Goal: Task Accomplishment & Management: Use online tool/utility

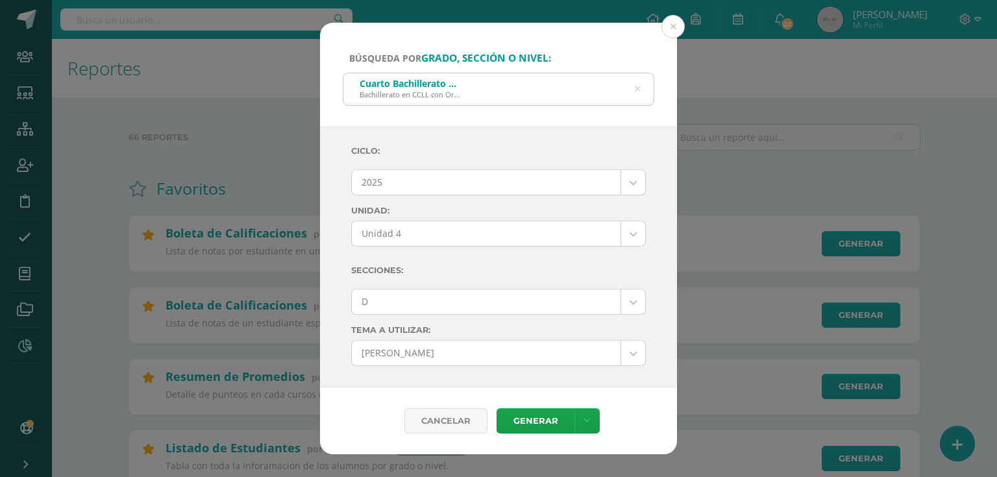
select select "7"
select select "Unidad 4"
select select "D"
select select "57"
click at [680, 28] on button at bounding box center [672, 26] width 23 height 23
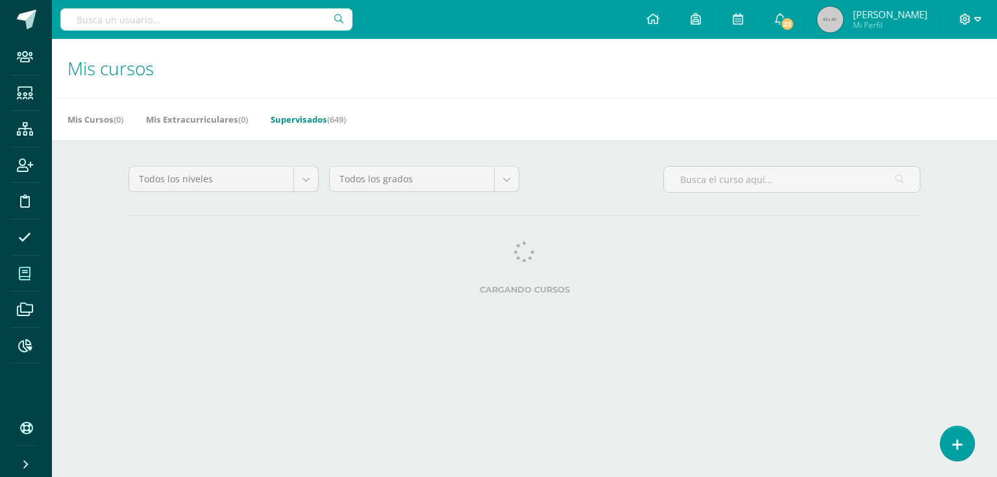
click at [972, 21] on span at bounding box center [970, 19] width 22 height 14
click at [888, 108] on span "Cerrar sesión" at bounding box center [886, 107] width 58 height 12
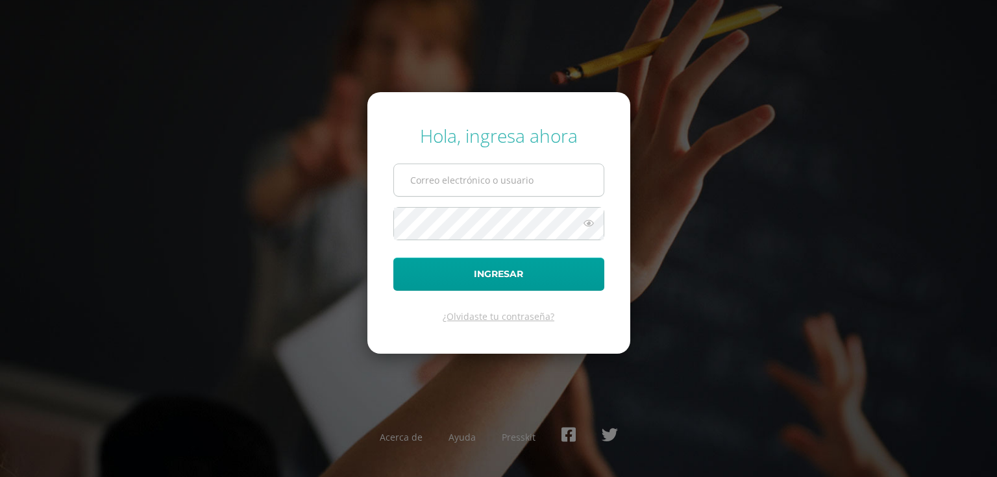
click at [454, 184] on input "text" at bounding box center [499, 180] width 210 height 32
type input "gperez@donbosco.edu.gt"
click at [393, 258] on button "Ingresar" at bounding box center [498, 274] width 211 height 33
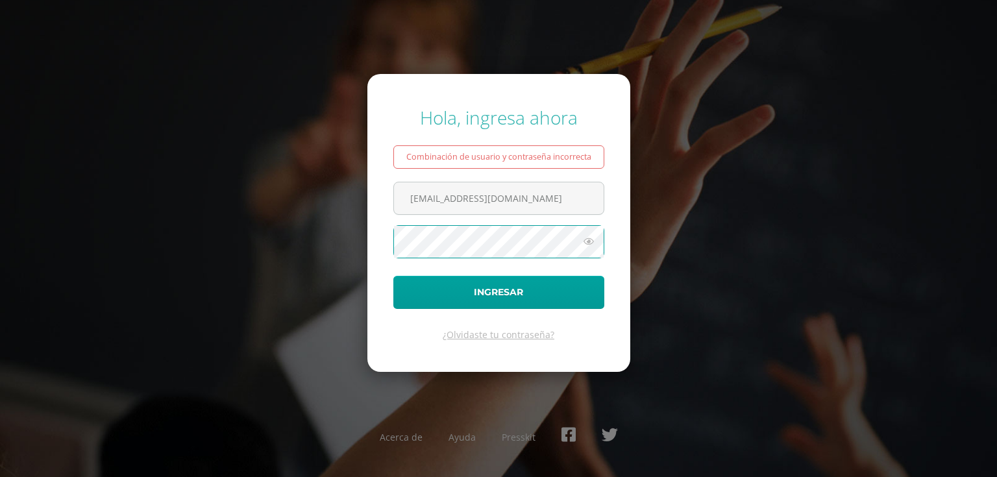
click at [393, 276] on button "Ingresar" at bounding box center [498, 292] width 211 height 33
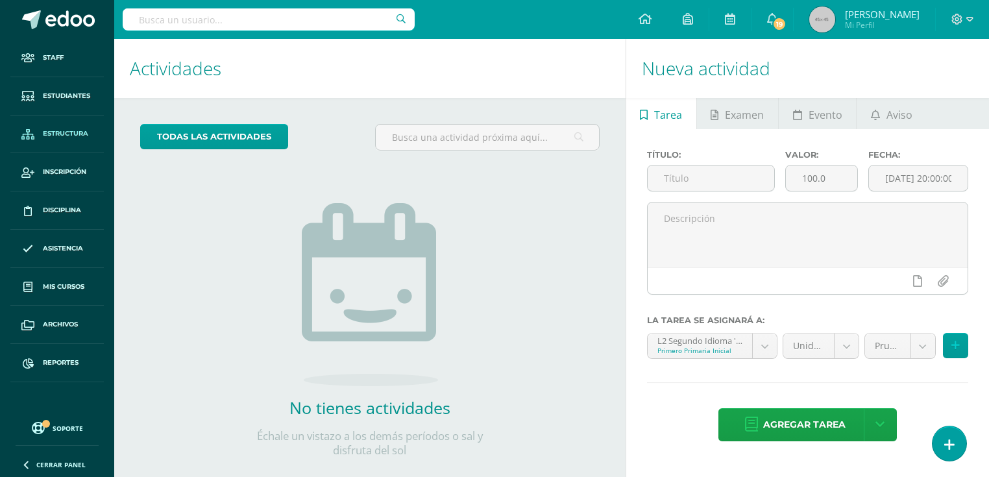
click at [76, 129] on span "Estructura" at bounding box center [65, 133] width 45 height 10
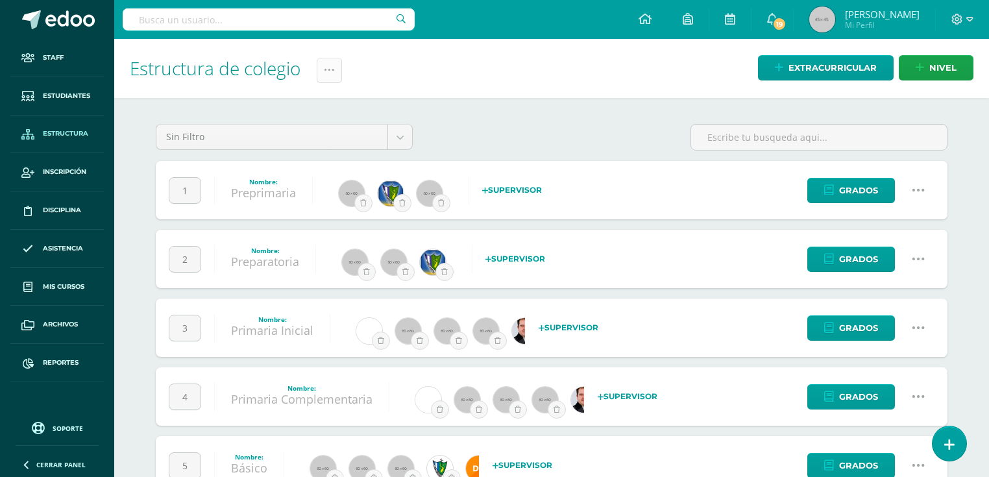
click at [334, 71] on icon at bounding box center [329, 70] width 11 height 11
click at [298, 108] on link "Administración de Ciclos" at bounding box center [298, 111] width 143 height 31
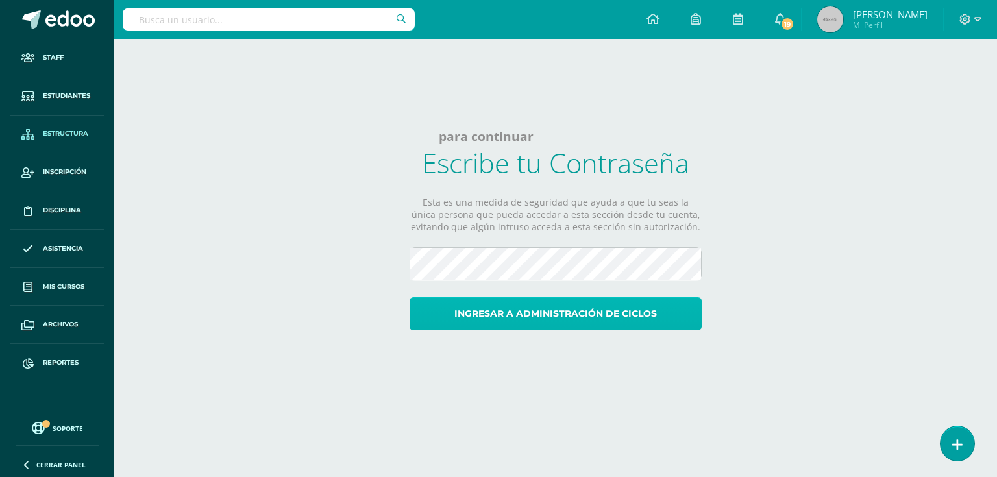
click at [533, 327] on button "Ingresar a administración de ciclos" at bounding box center [555, 313] width 292 height 33
click at [560, 315] on button "Ingresar a administración de ciclos" at bounding box center [555, 313] width 292 height 33
click at [500, 318] on button "Ingresar a administración de ciclos" at bounding box center [555, 313] width 292 height 33
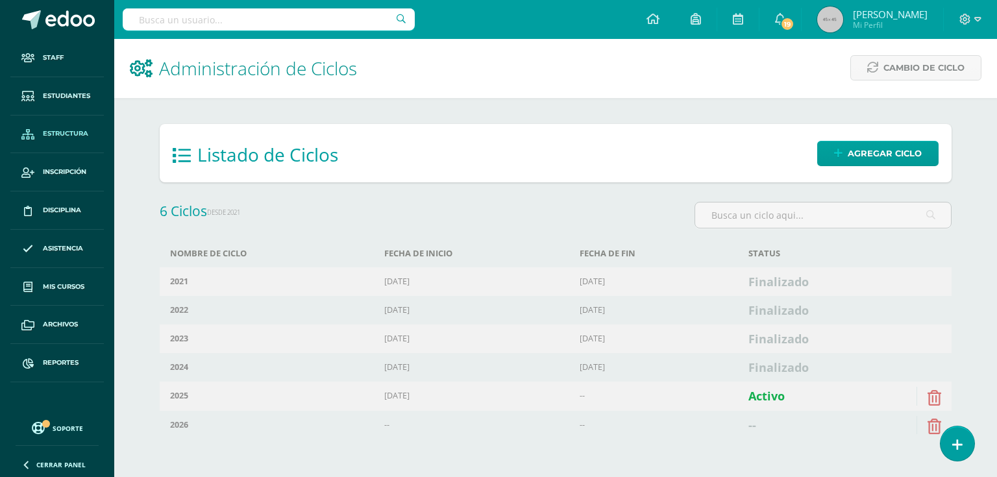
drag, startPoint x: 928, startPoint y: 69, endPoint x: 726, endPoint y: 62, distance: 202.5
click at [718, 64] on h1 "Administración de Ciclos" at bounding box center [555, 68] width 851 height 59
click at [925, 70] on span "Cambio de Ciclo" at bounding box center [923, 68] width 81 height 24
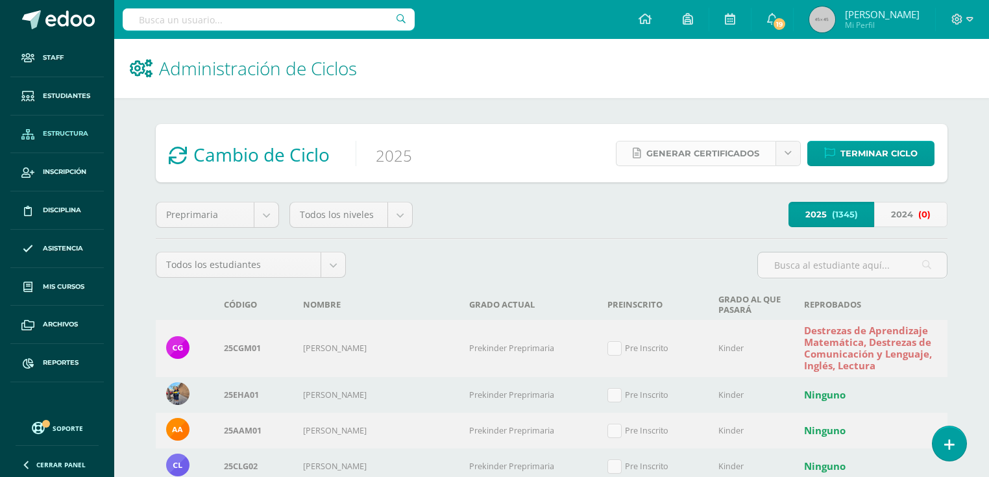
click at [724, 154] on span "Generar certificados" at bounding box center [702, 153] width 113 height 24
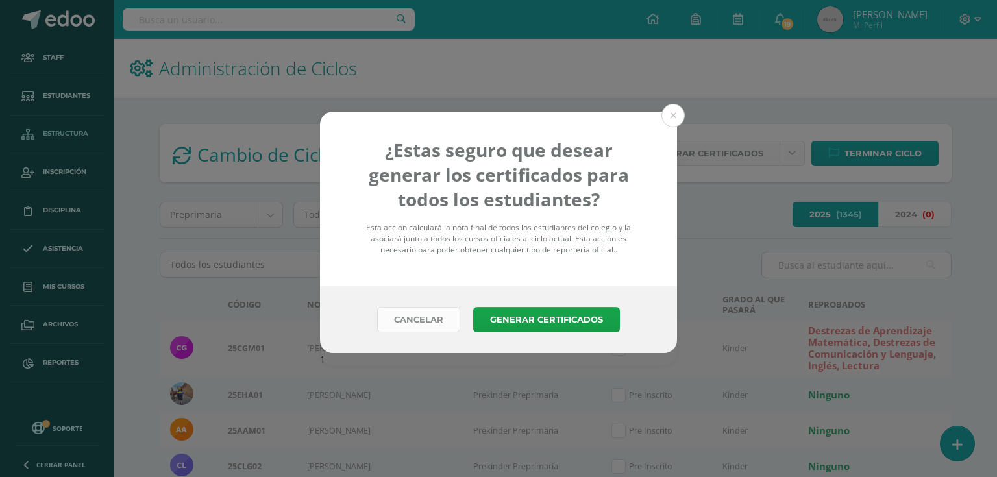
click at [423, 321] on link "Cancelar" at bounding box center [418, 319] width 83 height 25
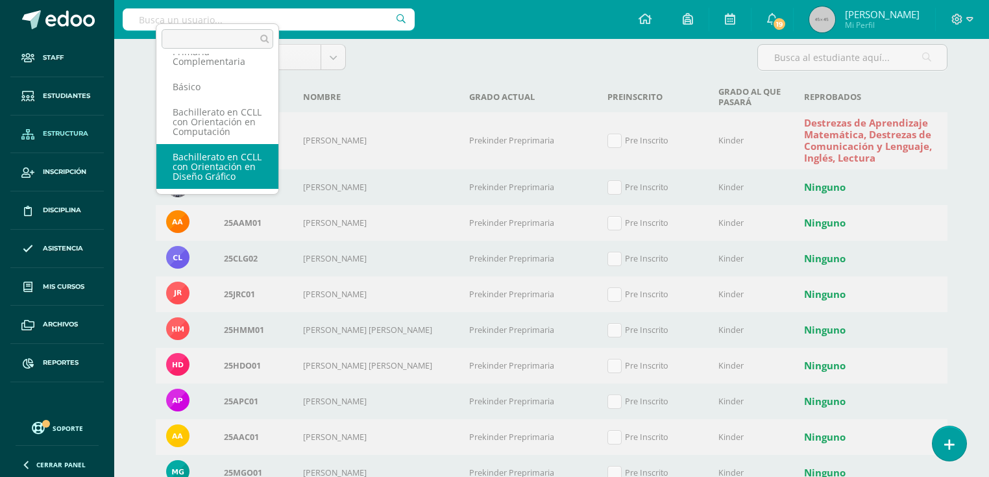
scroll to position [63, 0]
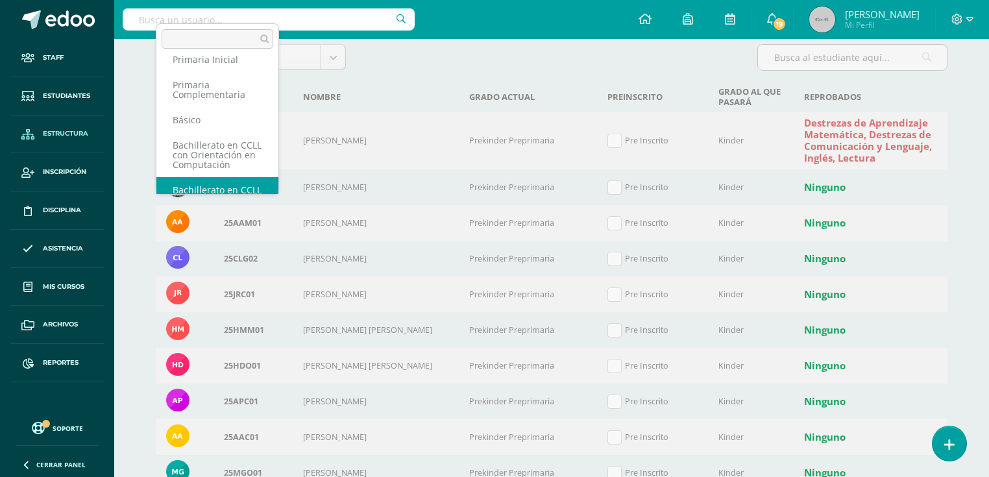
select select "5"
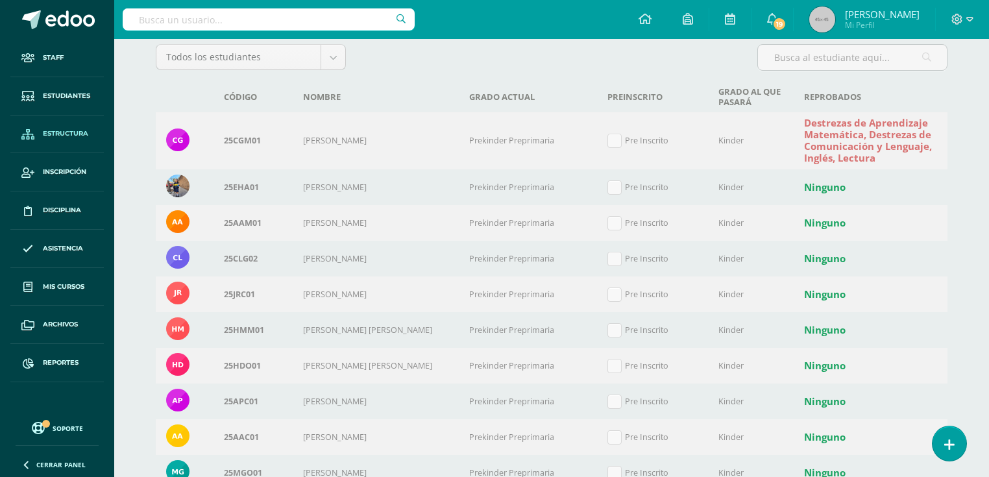
scroll to position [0, 0]
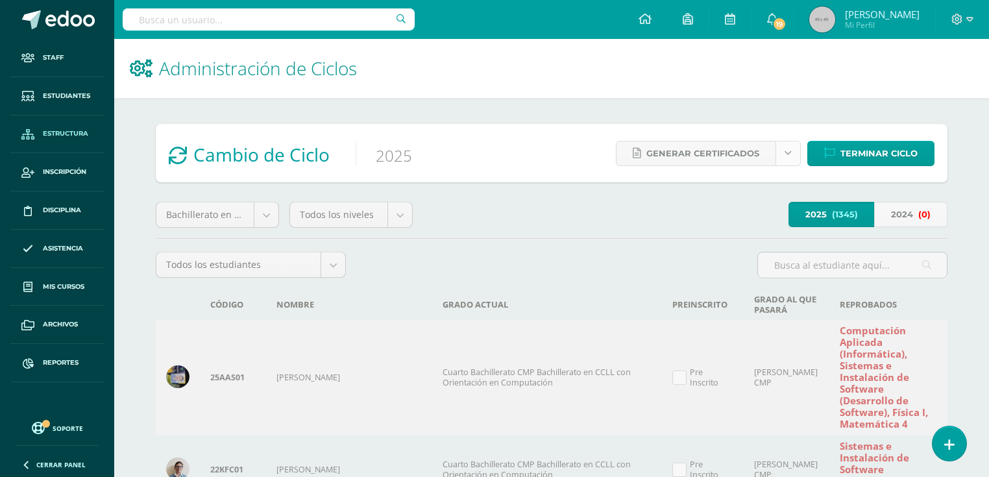
click at [784, 148] on icon at bounding box center [787, 153] width 7 height 11
click at [520, 138] on div "Cambio de Ciclo 2025 Generar certificados Terminar Ciclo ¿ Estas seguro que des…" at bounding box center [552, 153] width 792 height 58
click at [699, 156] on span "Generar certificados" at bounding box center [702, 153] width 113 height 24
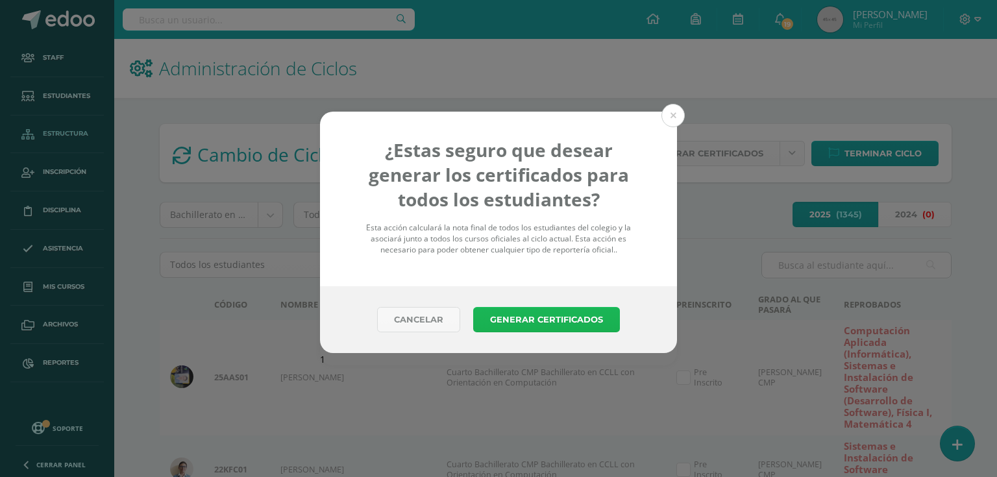
click at [535, 319] on button "Generar Certificados" at bounding box center [546, 319] width 147 height 25
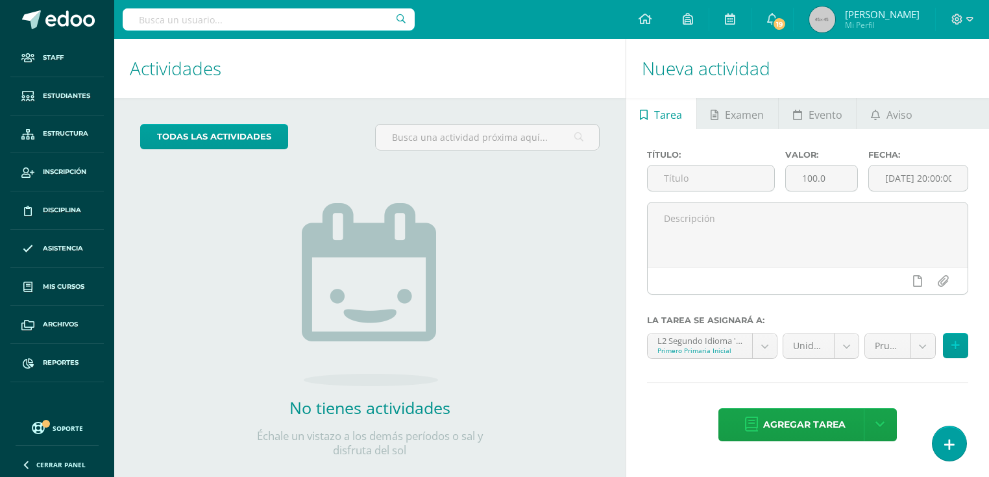
drag, startPoint x: 697, startPoint y: 10, endPoint x: 175, endPoint y: 294, distance: 594.3
click at [204, 276] on div "todas las Actividades No tienes actividades Échale un vistazo a los demás perío…" at bounding box center [369, 298] width 511 height 401
click at [60, 363] on span "Reportes" at bounding box center [61, 362] width 36 height 10
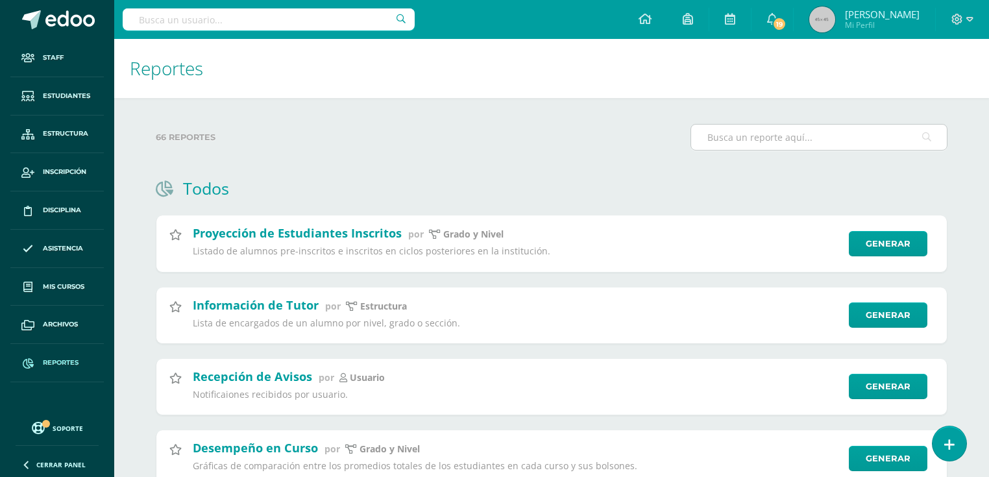
click at [786, 132] on input "text" at bounding box center [819, 137] width 256 height 25
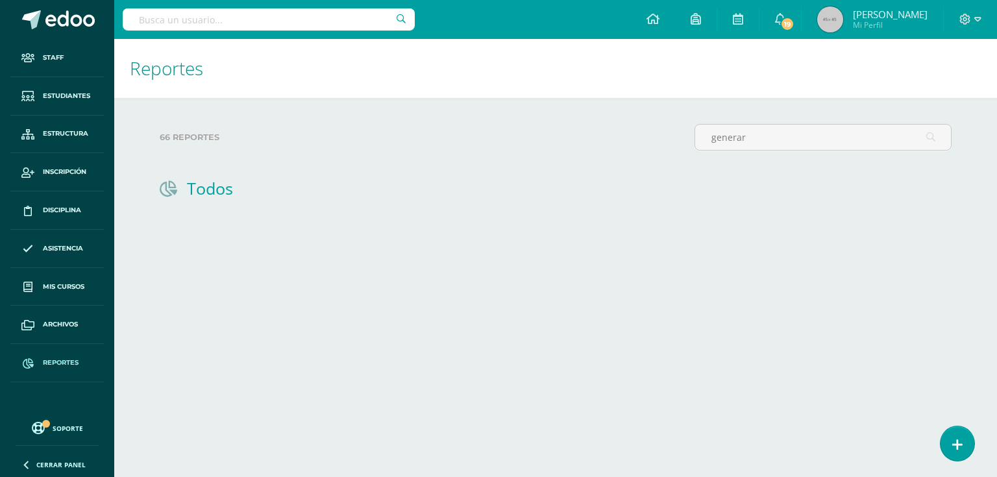
drag, startPoint x: 761, startPoint y: 141, endPoint x: 672, endPoint y: 128, distance: 89.7
click at [672, 128] on div "66 reportes generar" at bounding box center [555, 142] width 802 height 37
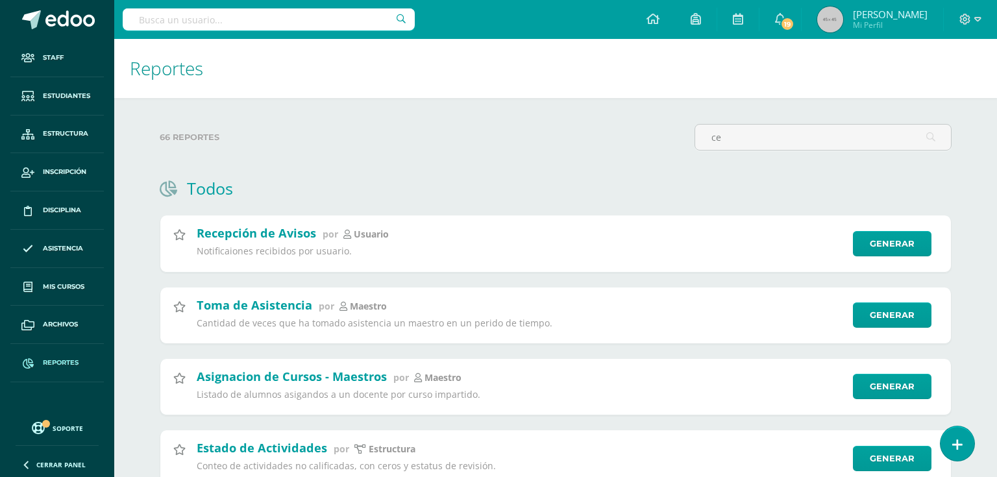
type input "c"
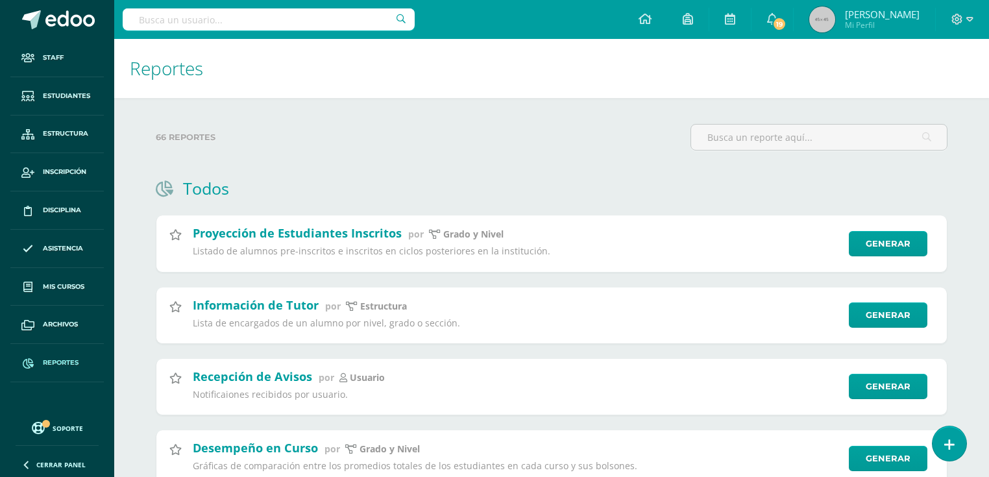
type input "r"
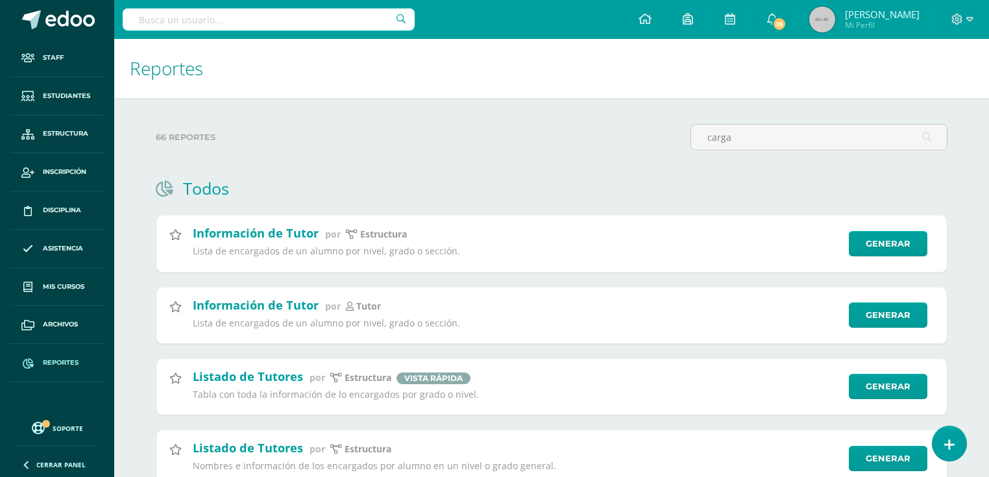
scroll to position [196, 0]
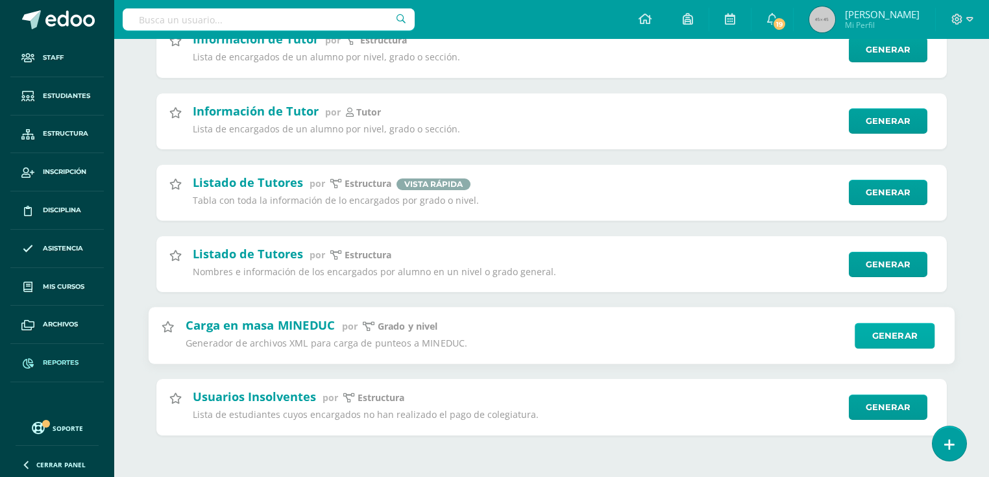
type input "carga"
click at [884, 339] on link "Generar" at bounding box center [894, 335] width 80 height 26
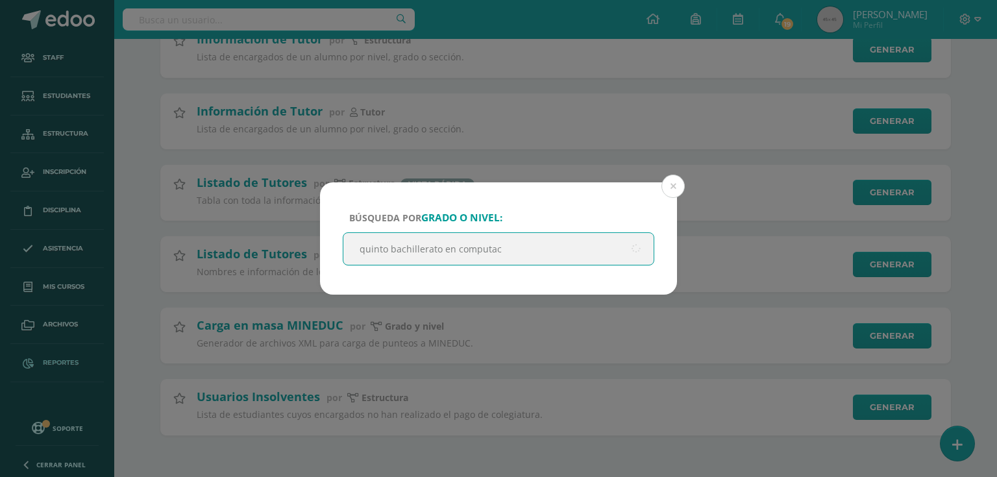
type input "quinto bachillerato en computaci"
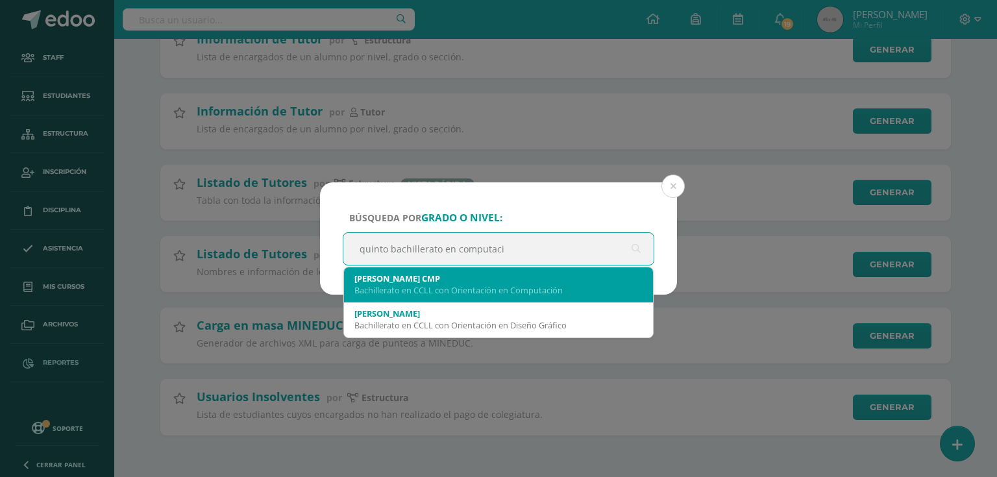
click at [441, 295] on div "Bachillerato en CCLL con Orientación en Computación" at bounding box center [498, 290] width 288 height 12
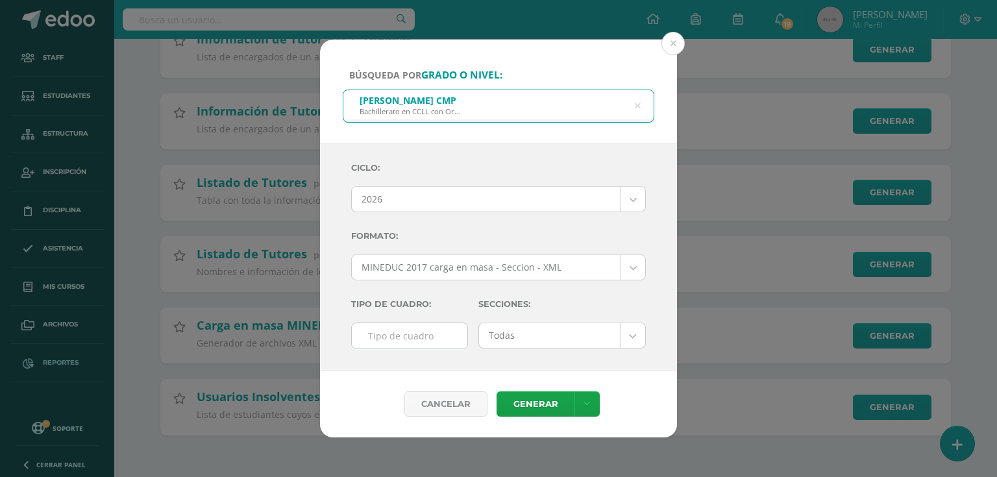
click at [501, 212] on div "2026" at bounding box center [498, 199] width 295 height 26
click at [503, 200] on body "Búsqueda por grado o nivel: Quinto Bachillerato CMP Bachillerato en CCLL con Or…" at bounding box center [498, 141] width 997 height 671
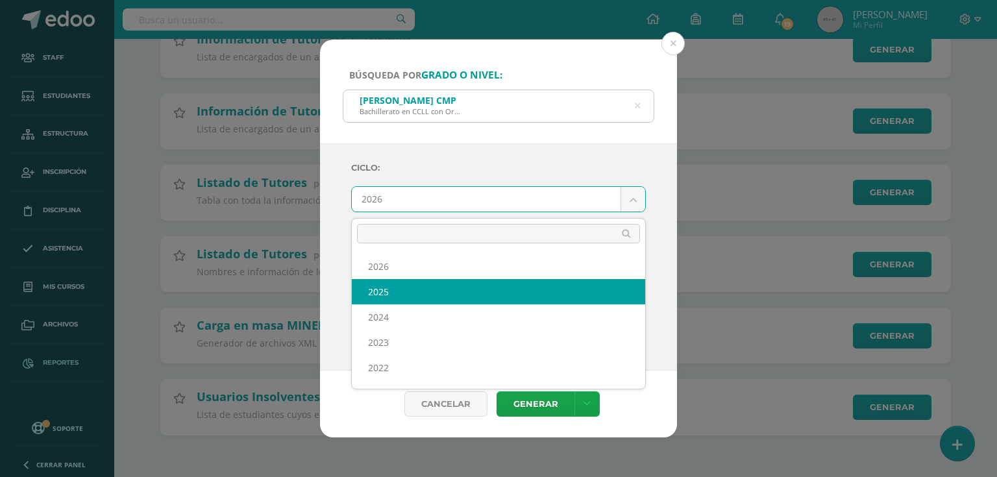
select select "7"
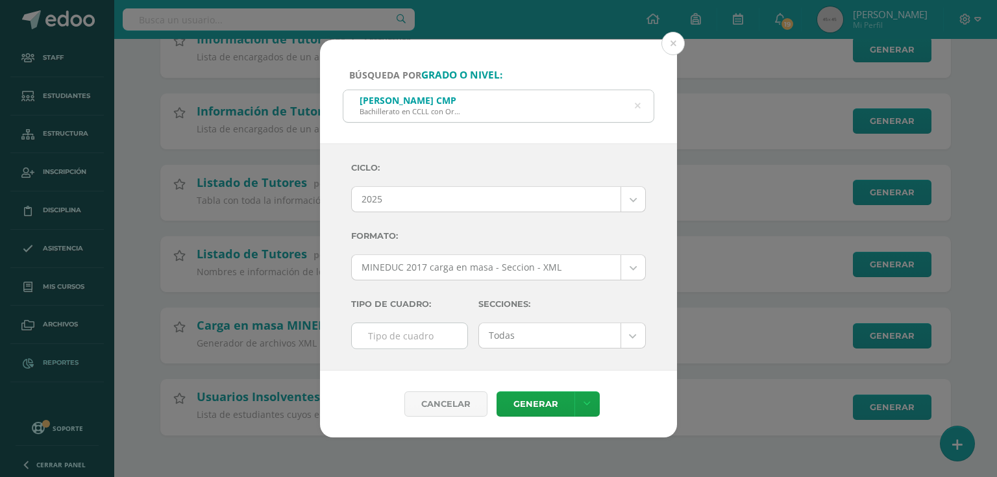
click at [454, 265] on body "Búsqueda por grado o nivel: Quinto Bachillerato CMP Bachillerato en CCLL con Or…" at bounding box center [498, 141] width 997 height 671
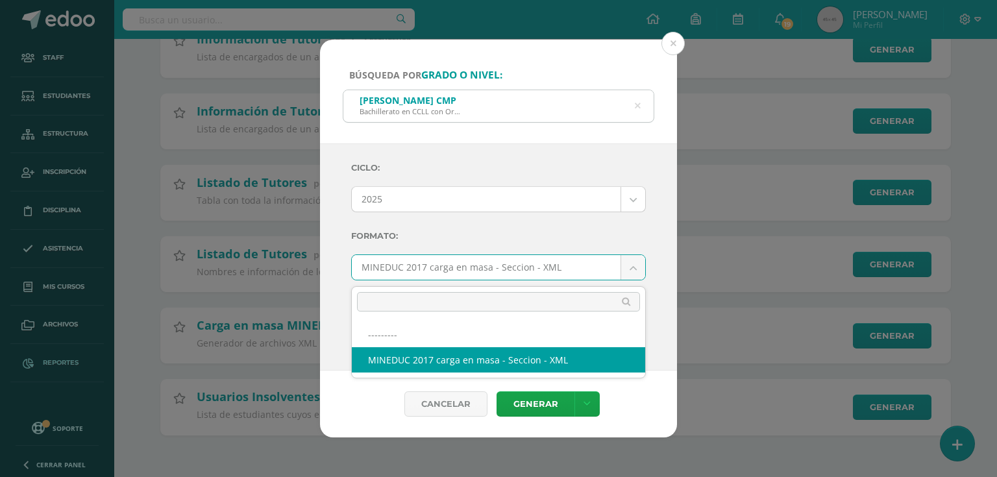
click at [454, 265] on body "Búsqueda por grado o nivel: Quinto Bachillerato CMP Bachillerato en CCLL con Or…" at bounding box center [498, 141] width 997 height 671
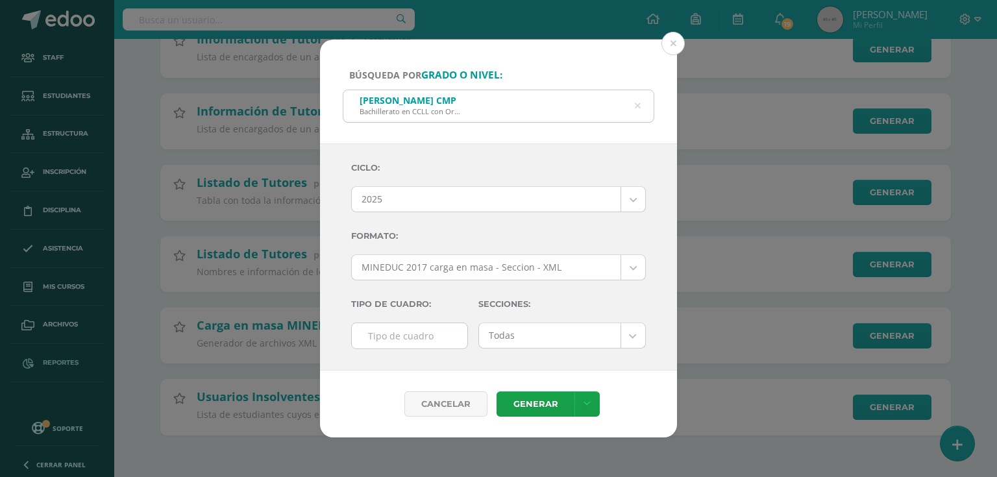
click at [407, 328] on input "text" at bounding box center [409, 335] width 115 height 25
type input "F"
click at [520, 335] on body "Búsqueda por grado o nivel: Quinto Bachillerato CMP Bachillerato en CCLL con Or…" at bounding box center [498, 141] width 997 height 671
click at [564, 338] on body "Búsqueda por grado o nivel: Quinto Bachillerato CMP Bachillerato en CCLL con Or…" at bounding box center [498, 141] width 997 height 671
click at [643, 330] on body "Búsqueda por grado o nivel: Quinto Bachillerato CMP Bachillerato en CCLL con Or…" at bounding box center [498, 141] width 997 height 671
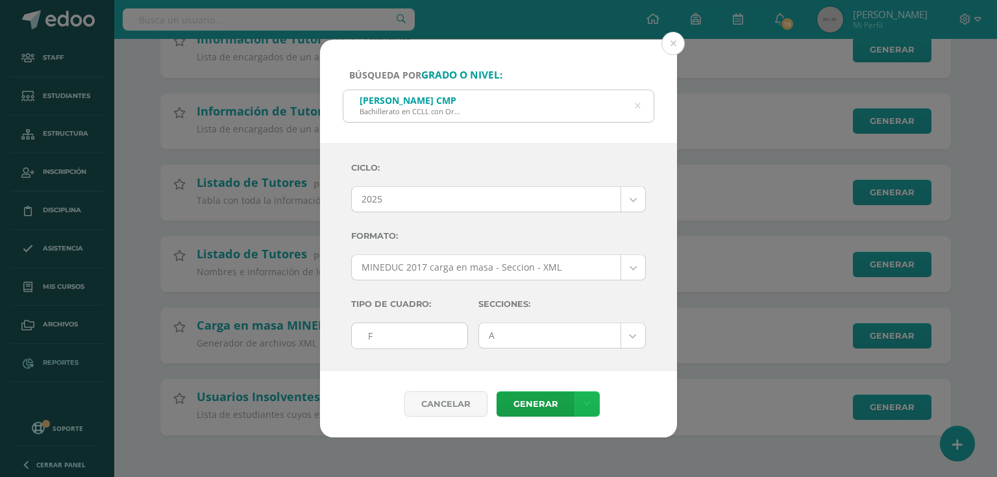
click at [585, 402] on icon at bounding box center [586, 403] width 7 height 11
click at [549, 405] on link "Generar" at bounding box center [535, 403] width 78 height 25
click at [634, 330] on body "Búsqueda por grado o nivel: Quinto Bachillerato CMP Bachillerato en CCLL con Or…" at bounding box center [498, 141] width 997 height 671
click at [554, 396] on link "Generar" at bounding box center [535, 403] width 78 height 25
drag, startPoint x: 627, startPoint y: 321, endPoint x: 627, endPoint y: 329, distance: 7.8
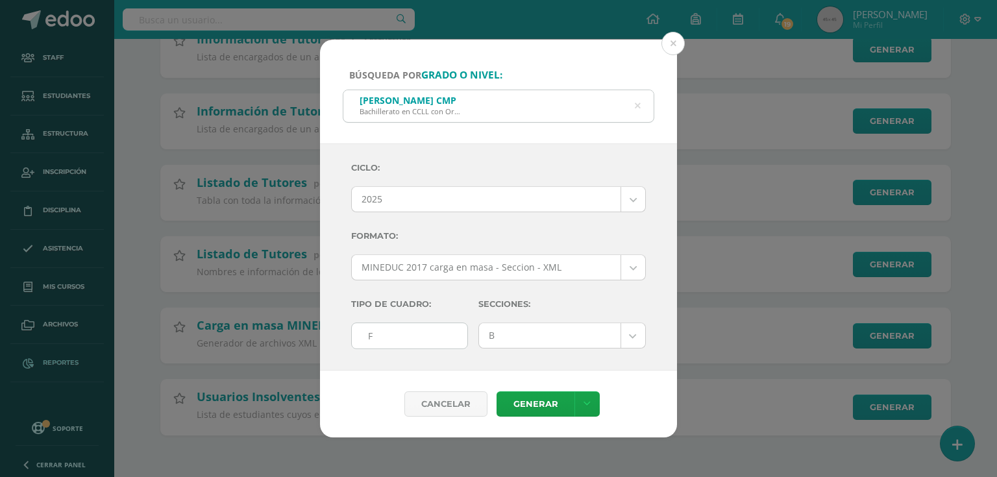
click at [627, 322] on div "Secciones: B Todas A B C D" at bounding box center [562, 325] width 178 height 69
click at [627, 330] on body "Búsqueda por grado o nivel: Quinto Bachillerato CMP Bachillerato en CCLL con Or…" at bounding box center [498, 141] width 997 height 671
click at [540, 410] on link "Generar" at bounding box center [535, 403] width 78 height 25
click at [636, 333] on body "Búsqueda por grado o nivel: Quinto Bachillerato CMP Bachillerato en CCLL con Or…" at bounding box center [498, 141] width 997 height 671
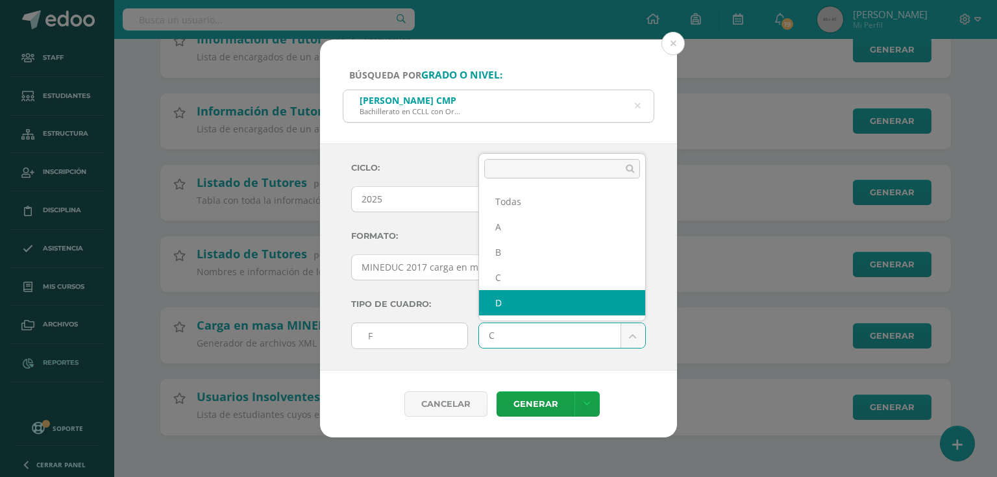
select select "D"
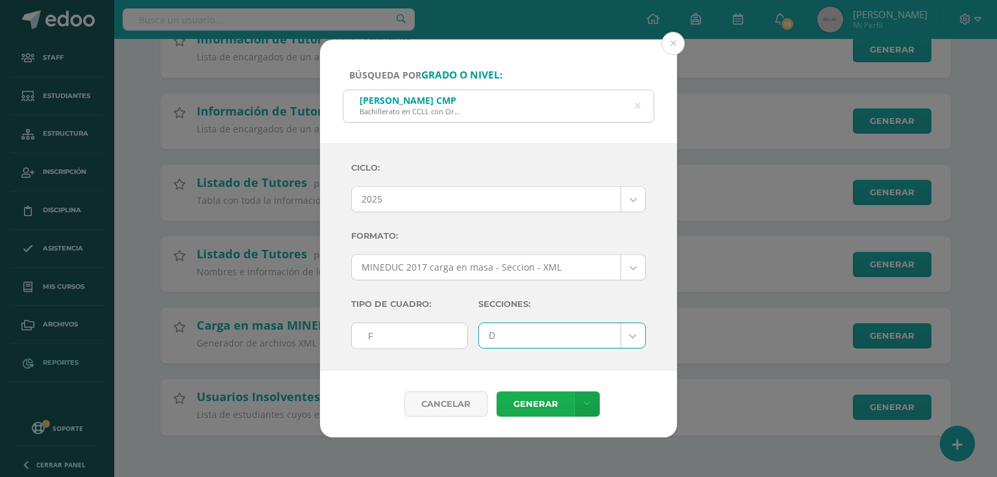
click at [553, 406] on link "Generar" at bounding box center [535, 403] width 78 height 25
click at [151, 10] on div "Búsqueda por grado o nivel: Quinto Bachillerato CMP Bachillerato en CCLL con Or…" at bounding box center [498, 238] width 997 height 477
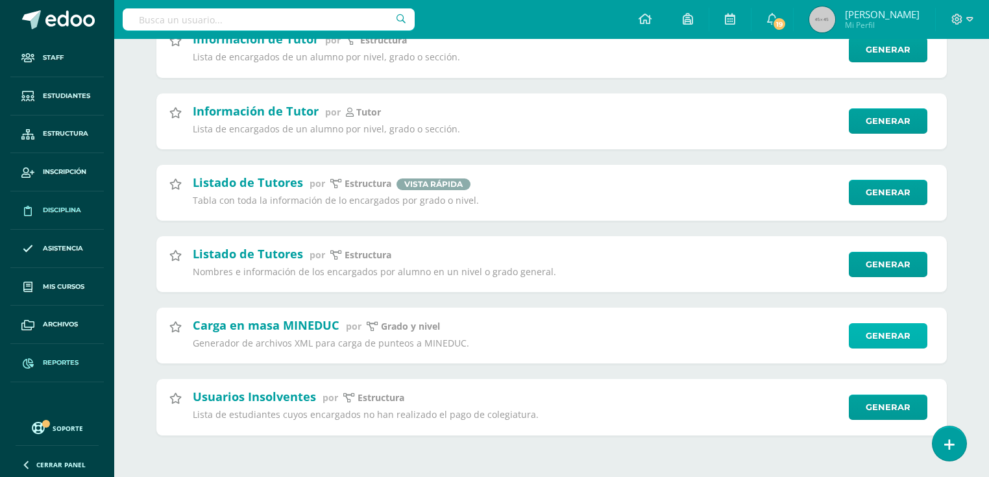
scroll to position [0, 0]
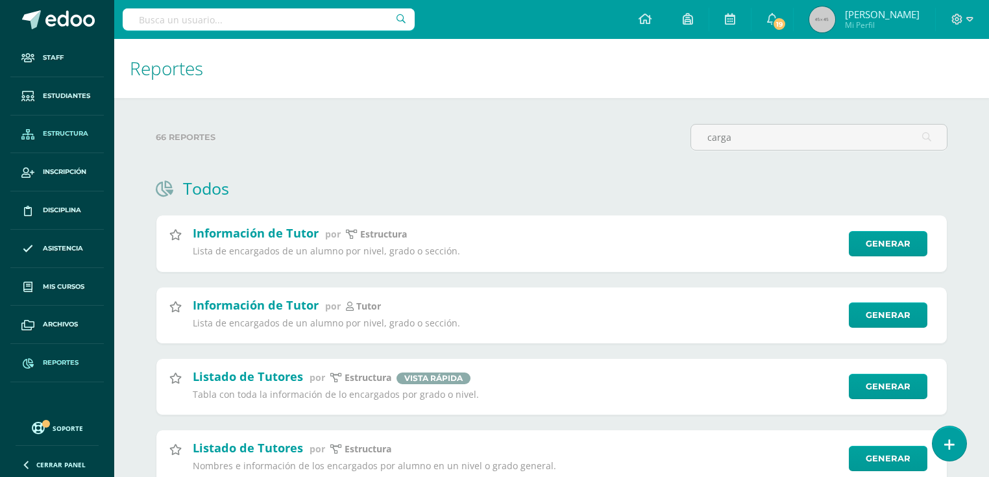
click at [63, 130] on span "Estructura" at bounding box center [65, 133] width 45 height 10
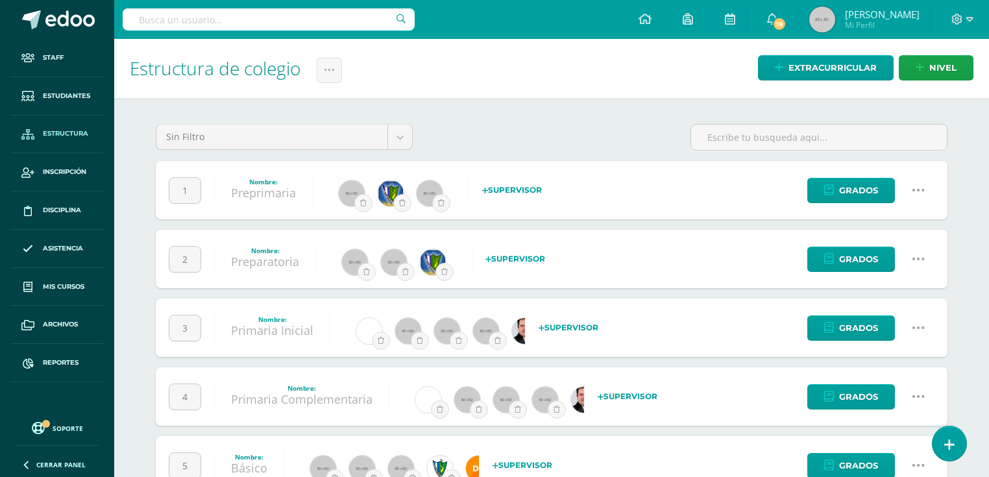
click at [48, 139] on link "Estructura" at bounding box center [56, 134] width 93 height 38
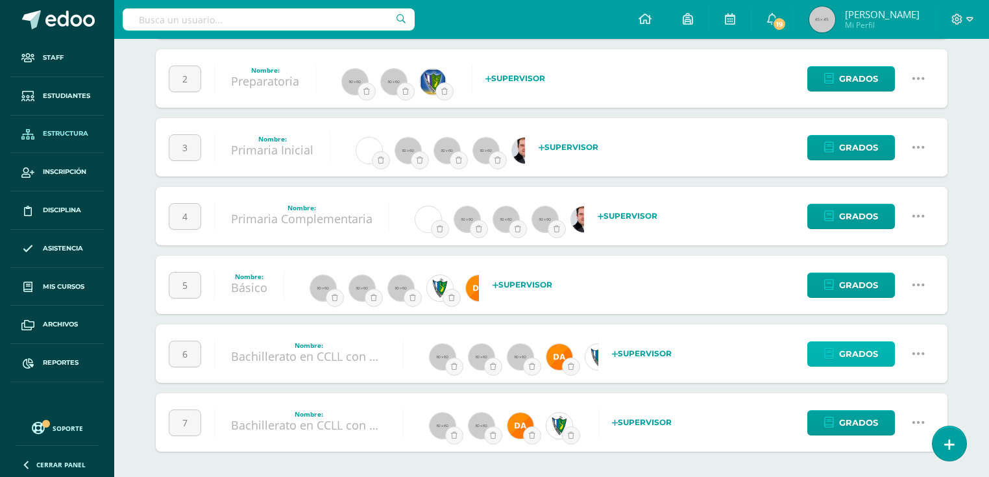
click at [825, 348] on icon at bounding box center [829, 353] width 10 height 11
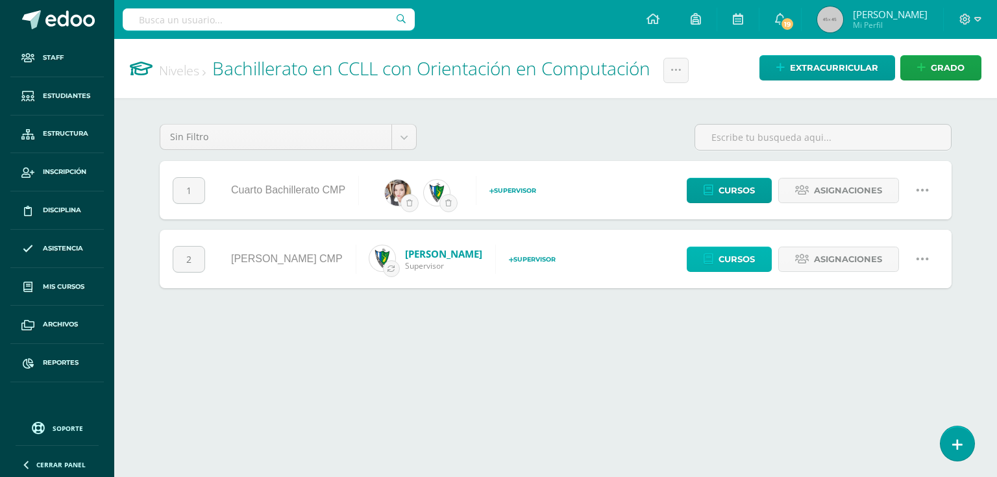
click at [747, 262] on span "Cursos" at bounding box center [736, 259] width 36 height 24
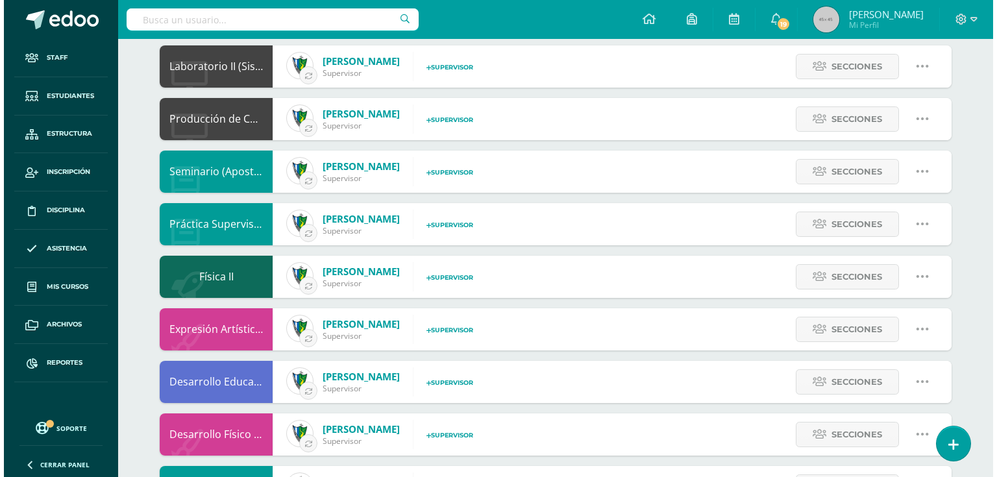
scroll to position [727, 0]
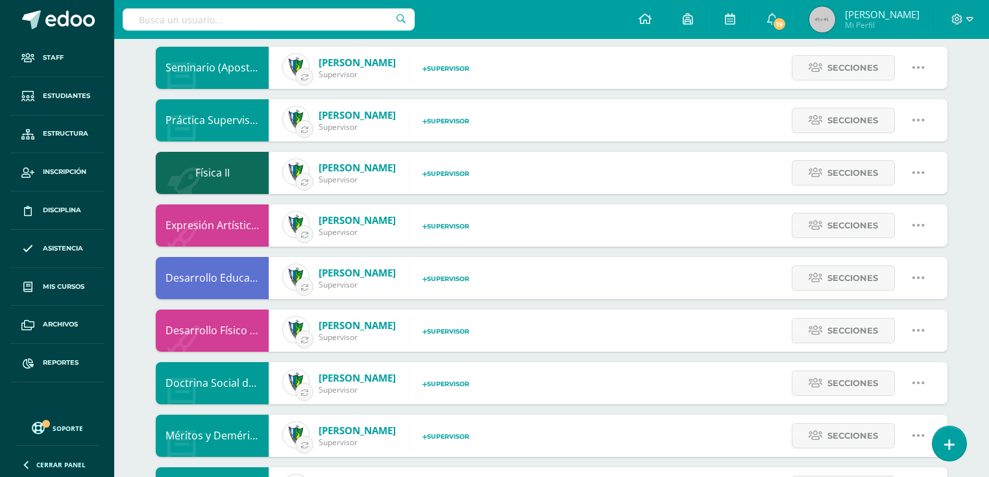
click at [920, 227] on icon at bounding box center [918, 225] width 14 height 14
click at [891, 267] on link "Editar" at bounding box center [892, 271] width 101 height 20
type input "Expresión Artística II"
type input "None"
type input "EXPRESIÓN ARTÍSTICA II"
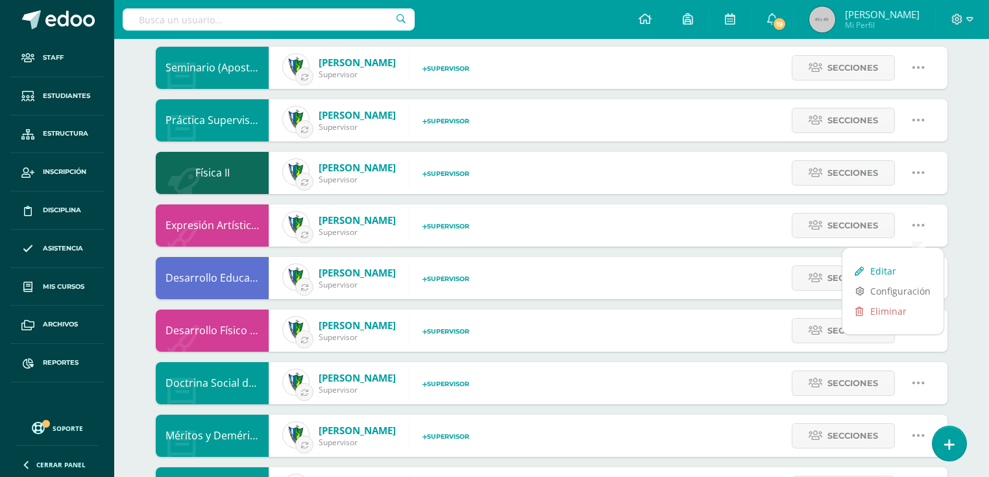
type input "14"
type input "None"
checkbox input "true"
select select "4"
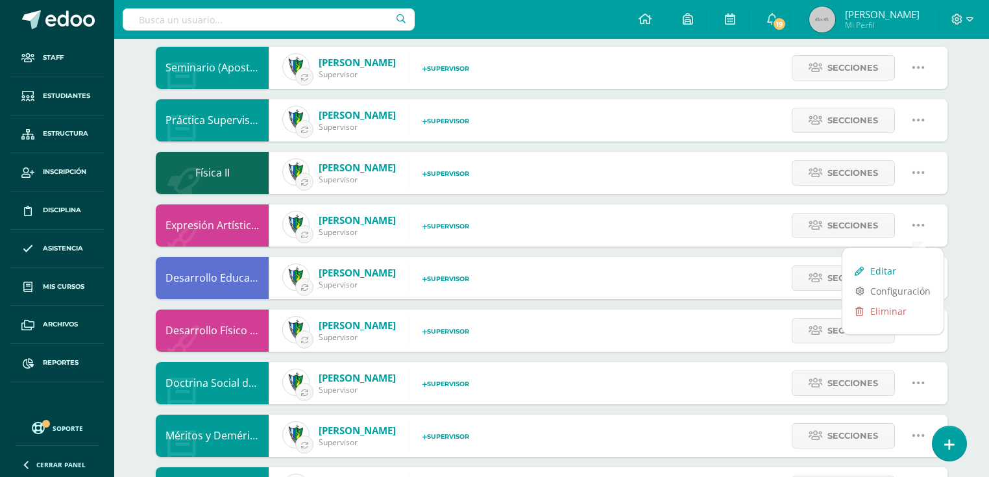
select select "4"
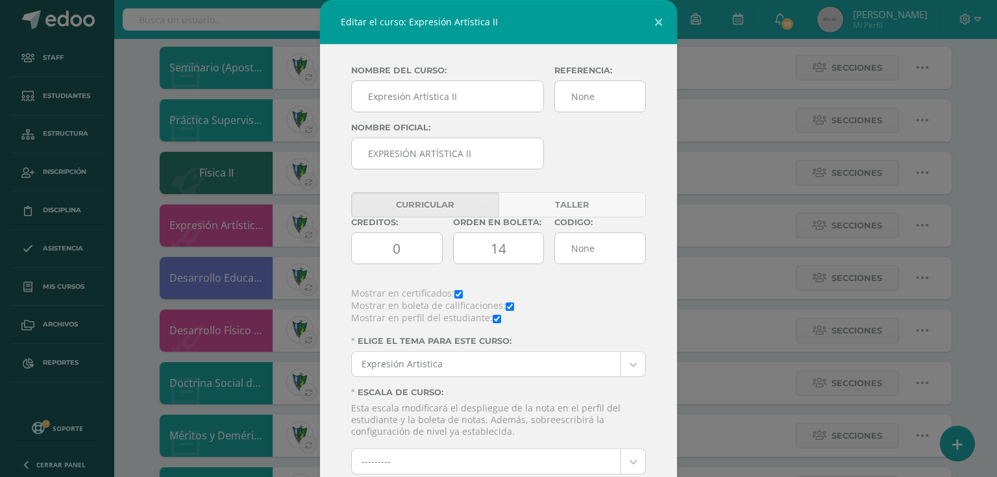
click at [454, 291] on input "checkbox" at bounding box center [458, 294] width 8 height 8
checkbox input "false"
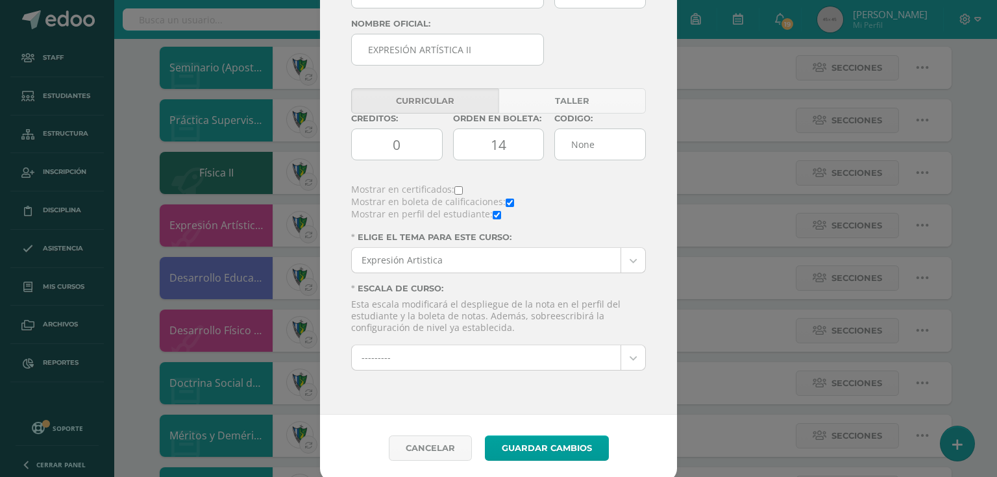
scroll to position [109, 0]
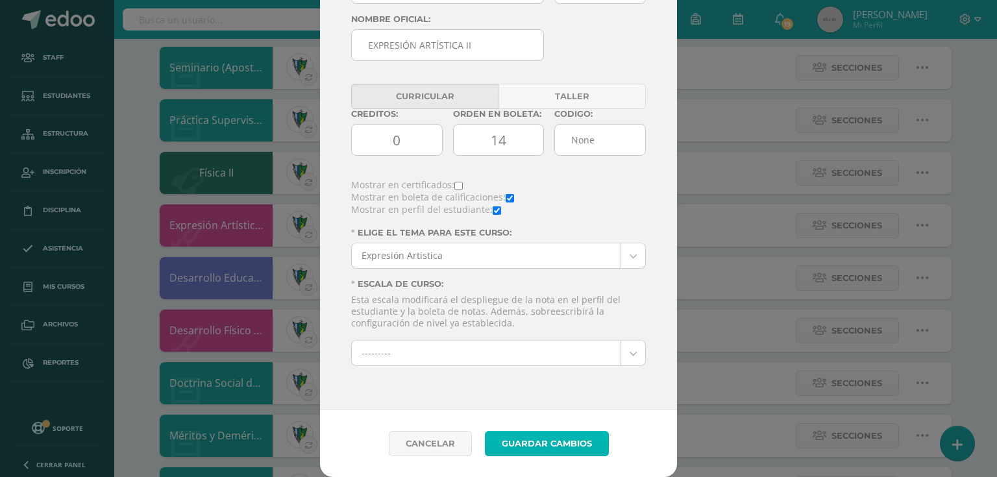
click at [563, 441] on button "Guardar Cambios" at bounding box center [547, 443] width 124 height 25
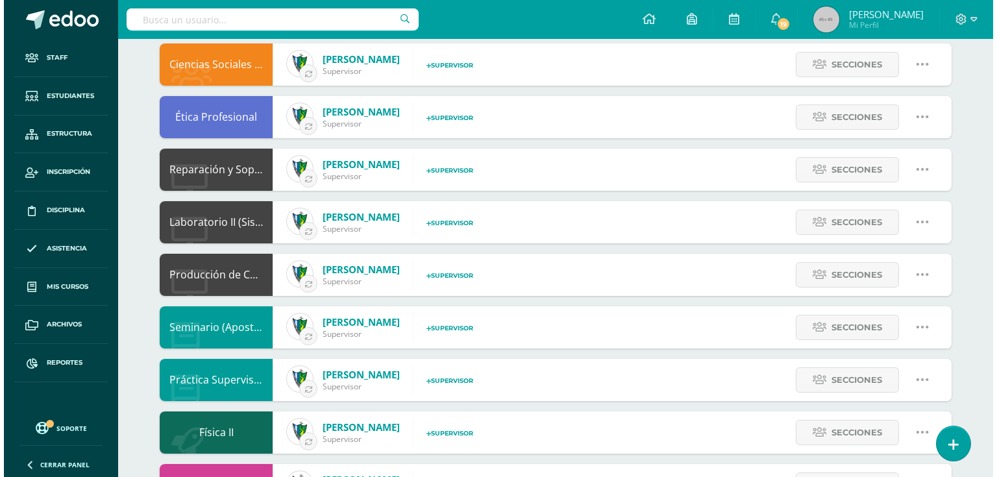
scroll to position [623, 0]
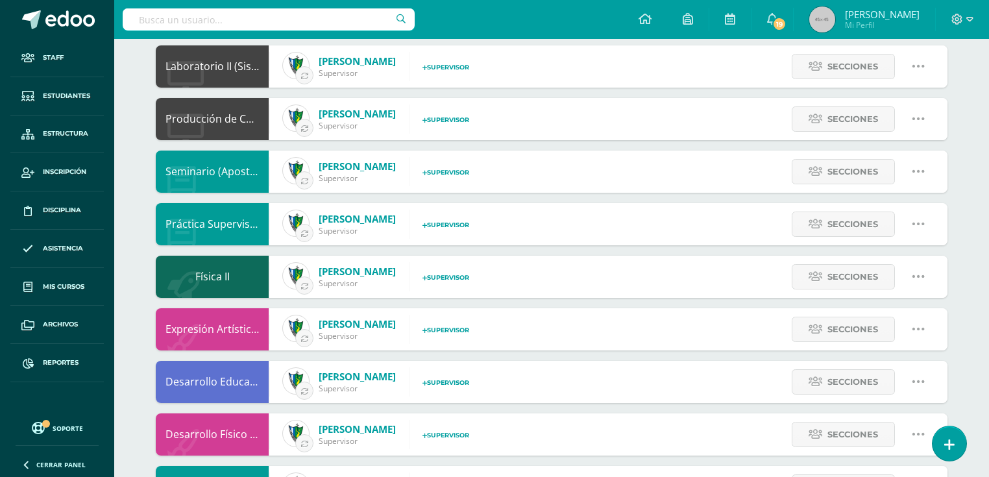
click at [913, 328] on icon at bounding box center [918, 329] width 14 height 14
click at [878, 376] on link "Editar" at bounding box center [892, 375] width 101 height 20
type input "Expresión Artística II"
type input "None"
type input "EXPRESIÓN ARTÍSTICA II"
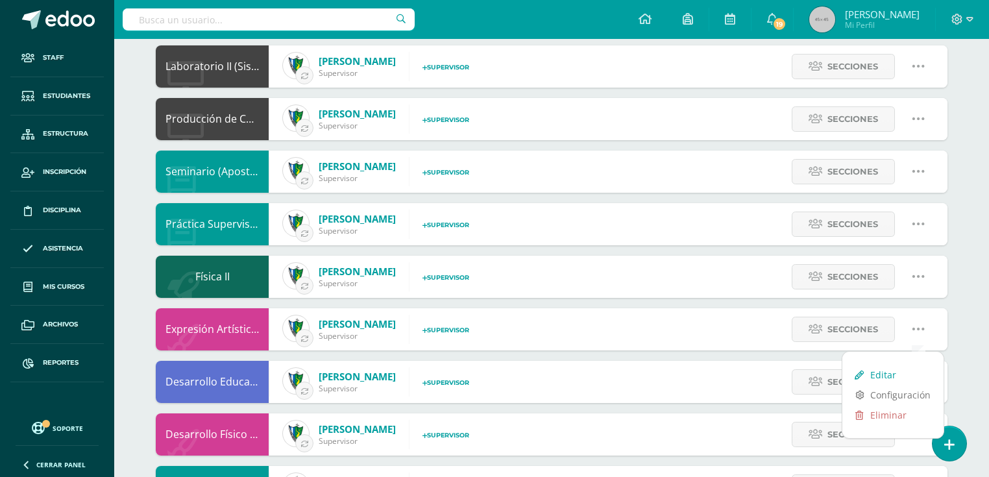
type input "14"
type input "None"
checkbox input "false"
checkbox input "true"
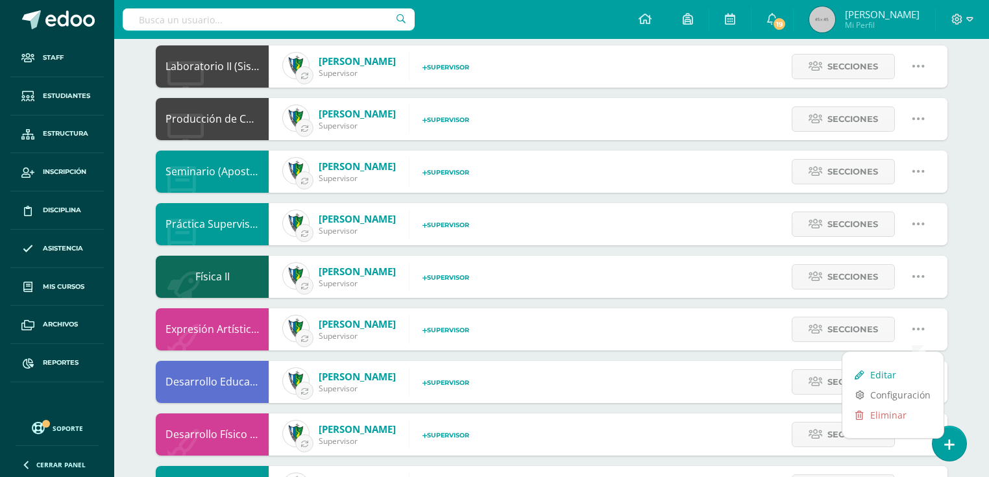
select select "4"
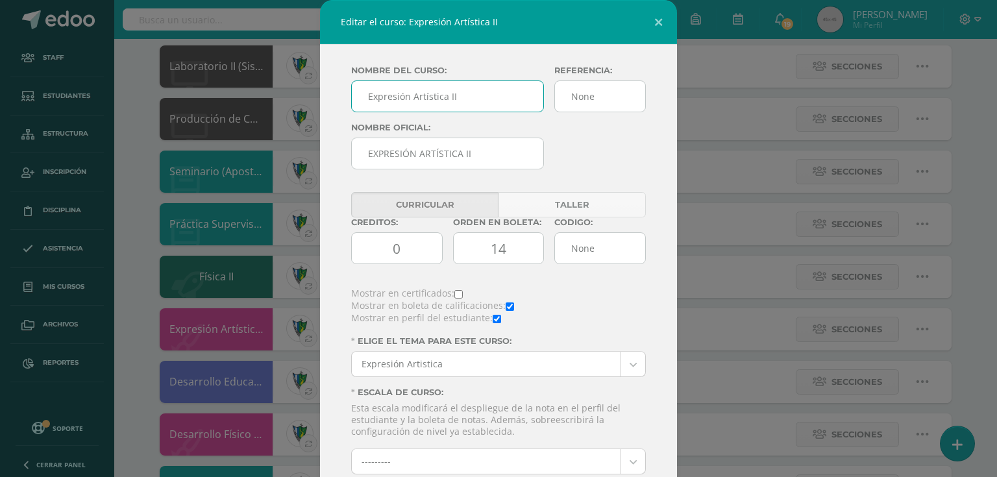
scroll to position [109, 0]
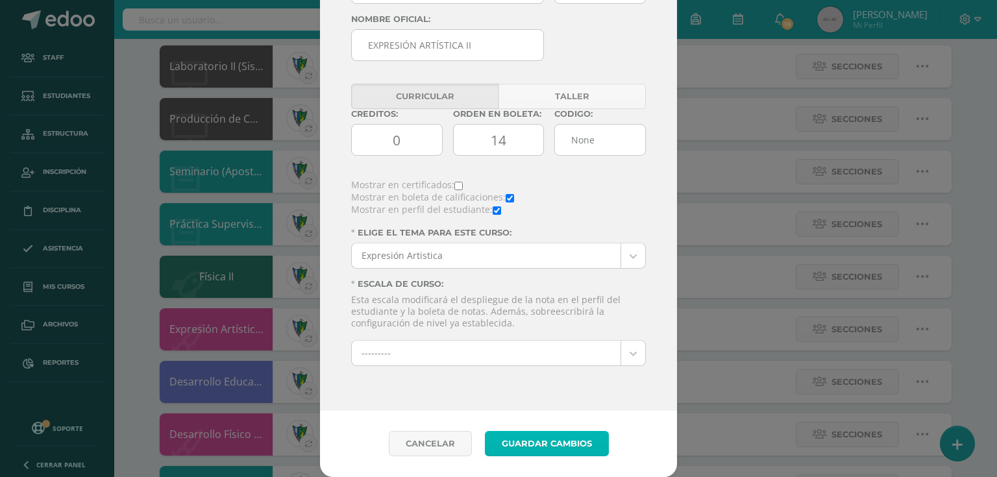
click at [506, 444] on button "Guardar Cambios" at bounding box center [547, 443] width 124 height 25
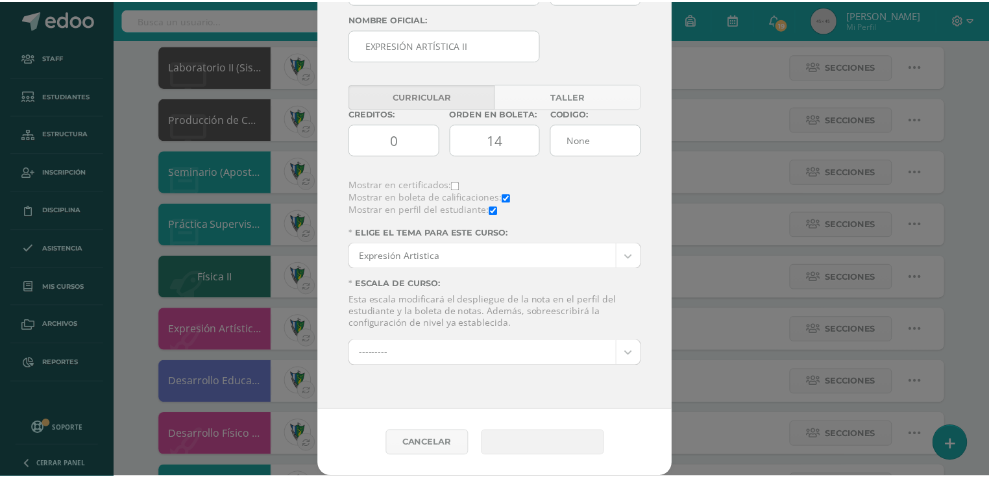
scroll to position [0, 0]
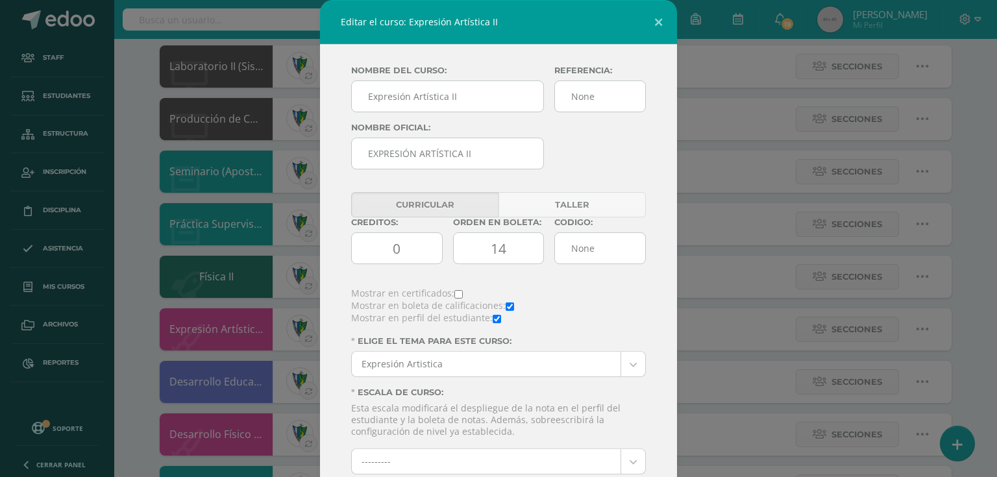
click at [151, 64] on div "Editar el curso: Expresión Artística II Nombre del curso: Expresión Artística I…" at bounding box center [498, 292] width 986 height 585
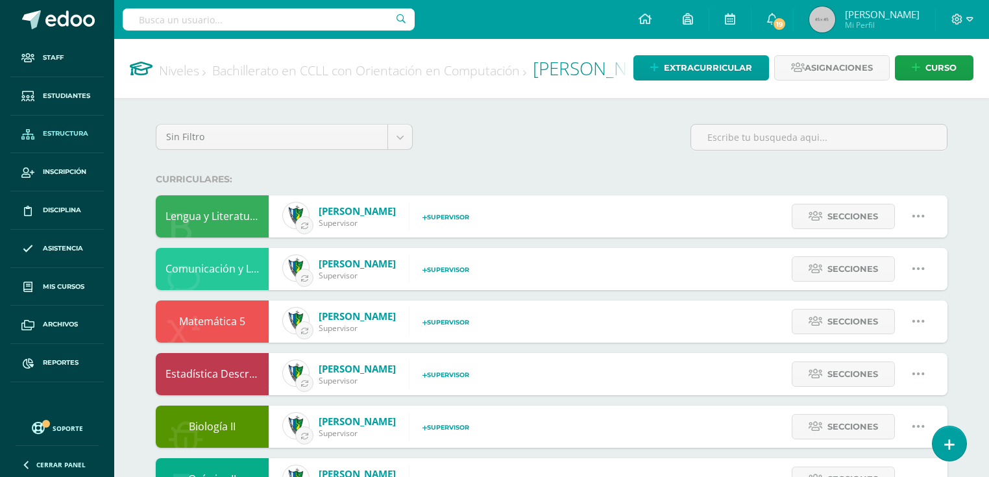
click at [62, 135] on span "Estructura" at bounding box center [65, 133] width 45 height 10
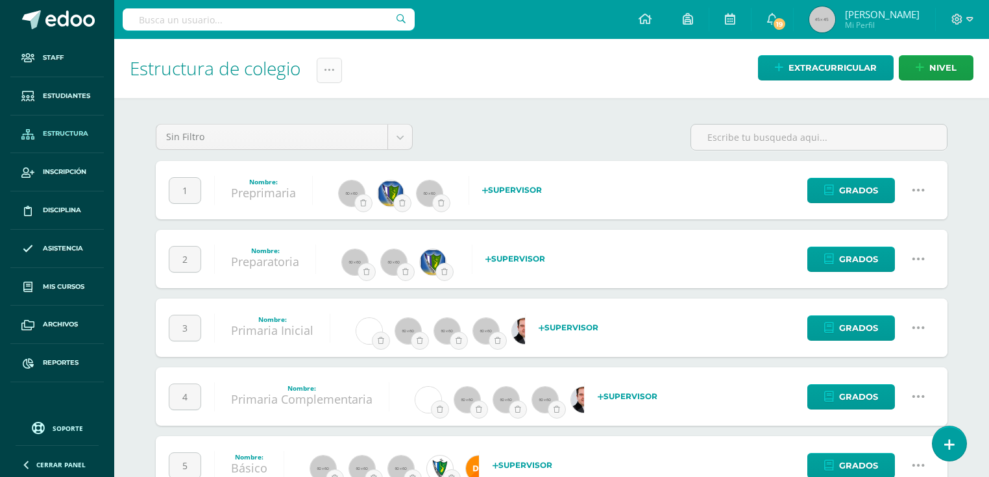
click at [332, 71] on icon at bounding box center [329, 70] width 11 height 11
click at [312, 109] on link "Administración de Ciclos" at bounding box center [298, 111] width 143 height 31
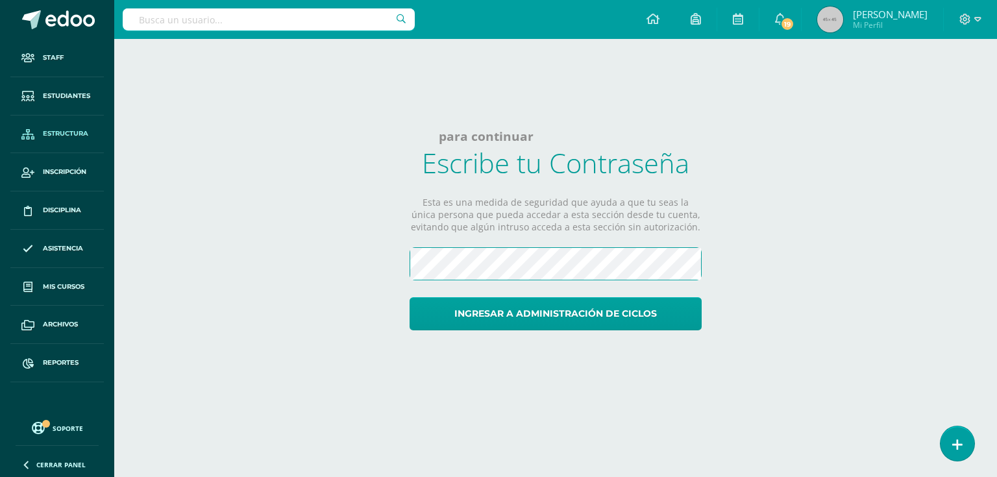
click at [409, 297] on button "Ingresar a administración de ciclos" at bounding box center [555, 313] width 292 height 33
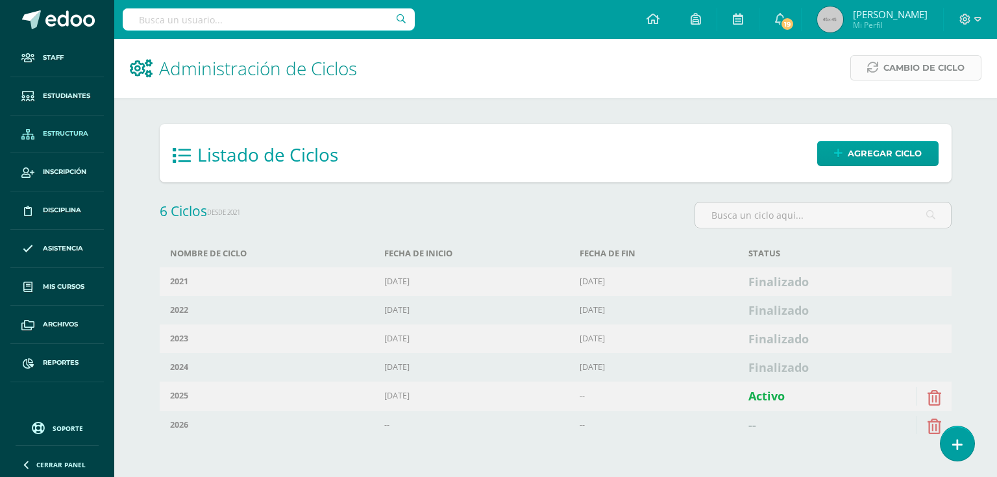
click at [880, 67] on link "Cambio de Ciclo" at bounding box center [915, 67] width 131 height 25
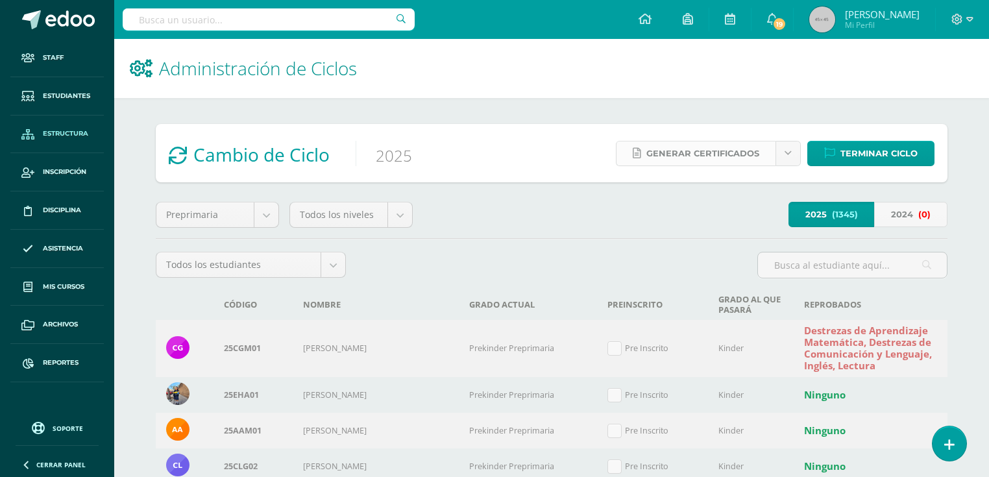
click at [667, 150] on span "Generar certificados" at bounding box center [702, 153] width 113 height 24
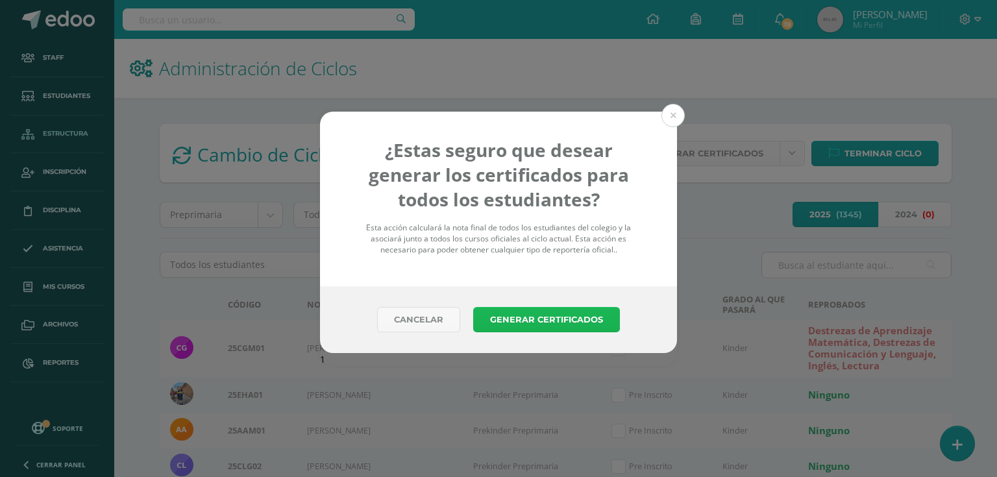
click at [544, 320] on button "Generar Certificados" at bounding box center [546, 319] width 147 height 25
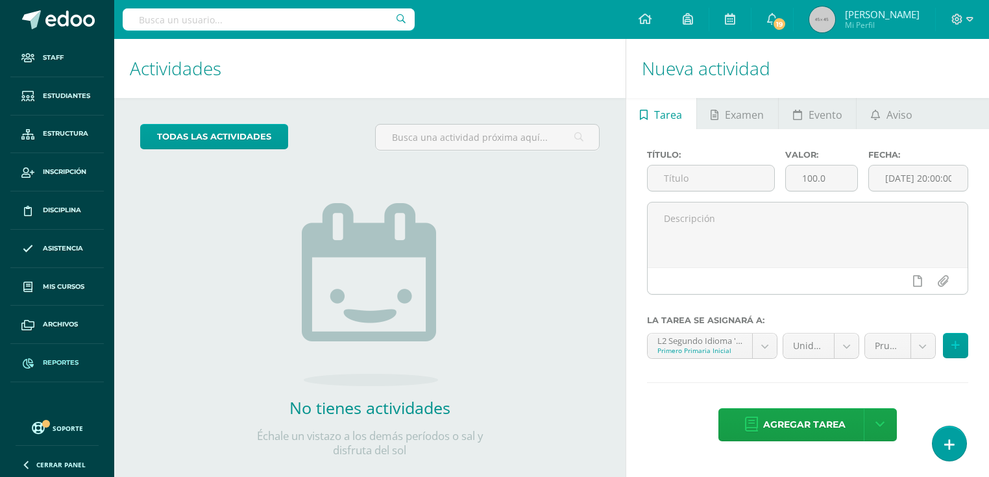
click at [54, 369] on link "Reportes" at bounding box center [56, 363] width 93 height 38
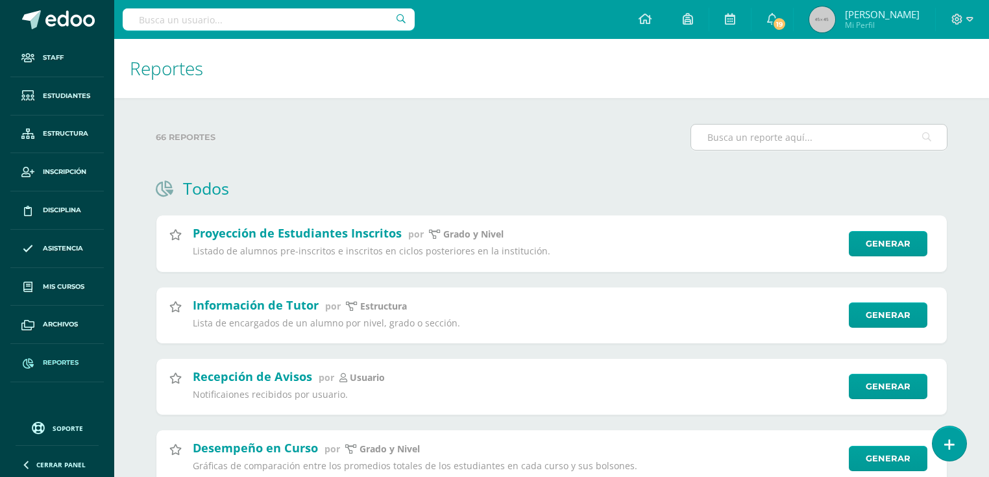
click at [762, 138] on input "text" at bounding box center [819, 137] width 256 height 25
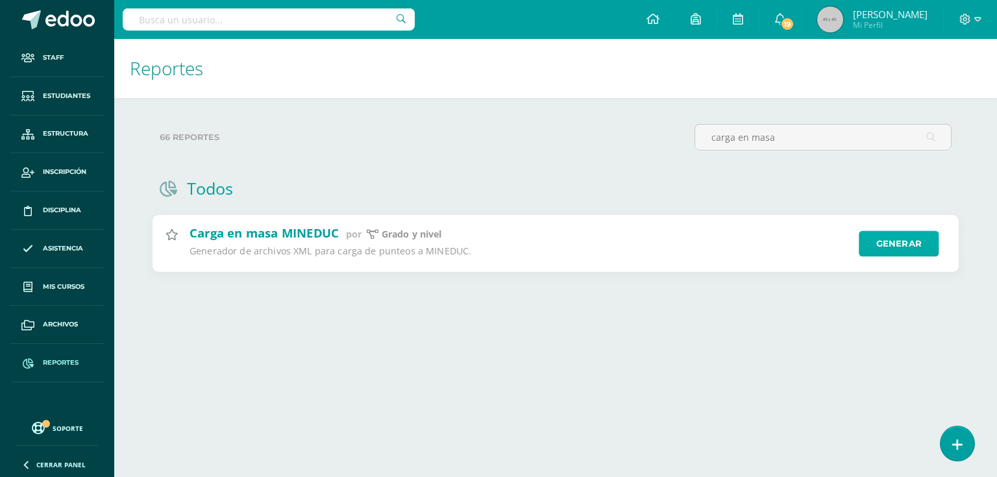
type input "carga en masa"
click at [901, 239] on link "Generar" at bounding box center [898, 244] width 80 height 26
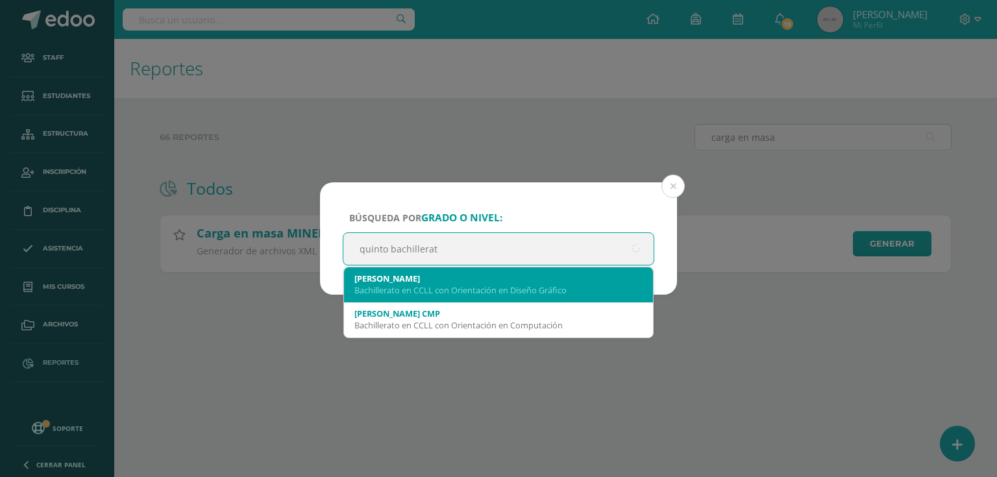
type input "quinto bachillerato"
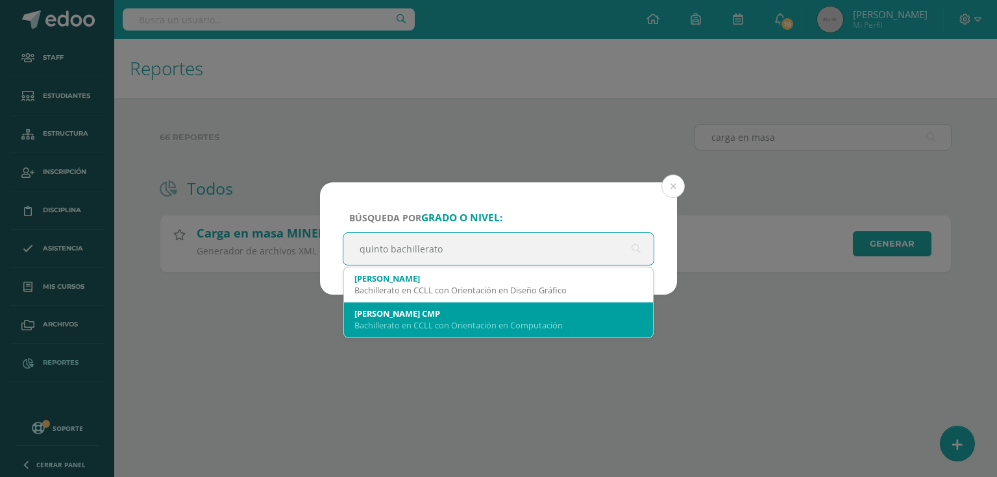
click at [431, 319] on div "Bachillerato en CCLL con Orientación en Computación" at bounding box center [498, 325] width 288 height 12
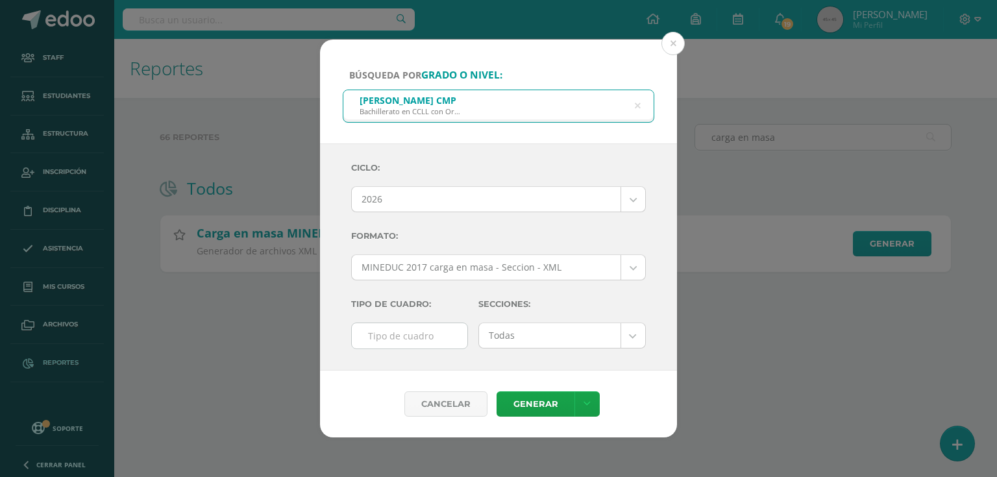
click at [442, 339] on input "text" at bounding box center [409, 335] width 115 height 25
type input "F"
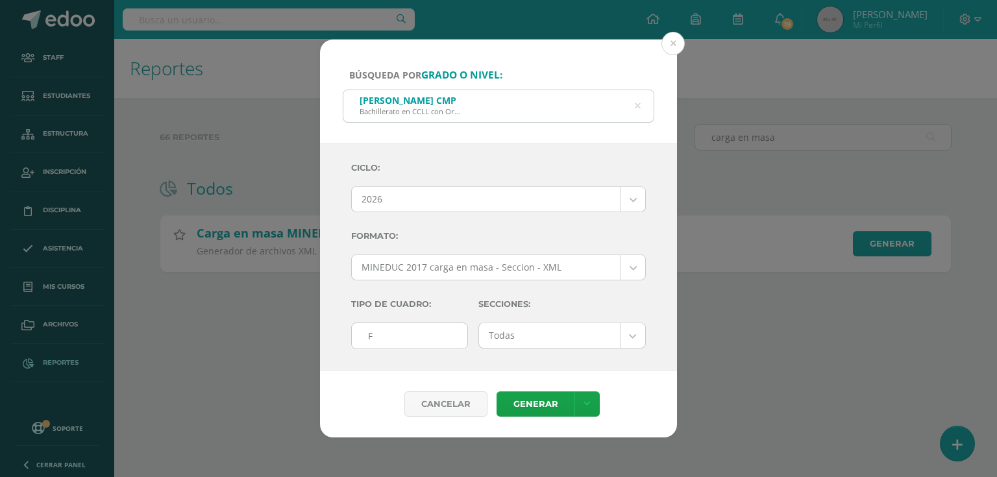
click at [540, 313] on body "Búsqueda por grado o nivel: Quinto Bachillerato CMP Bachillerato en CCLL con Or…" at bounding box center [498, 156] width 997 height 313
click at [542, 313] on body "Búsqueda por grado o nivel: Quinto Bachillerato CMP Bachillerato en CCLL con Or…" at bounding box center [498, 156] width 997 height 313
click at [525, 397] on link "Generar" at bounding box center [535, 403] width 78 height 25
click at [524, 313] on body "Búsqueda por grado o nivel: Quinto Bachillerato CMP Bachillerato en CCLL con Or…" at bounding box center [498, 156] width 997 height 313
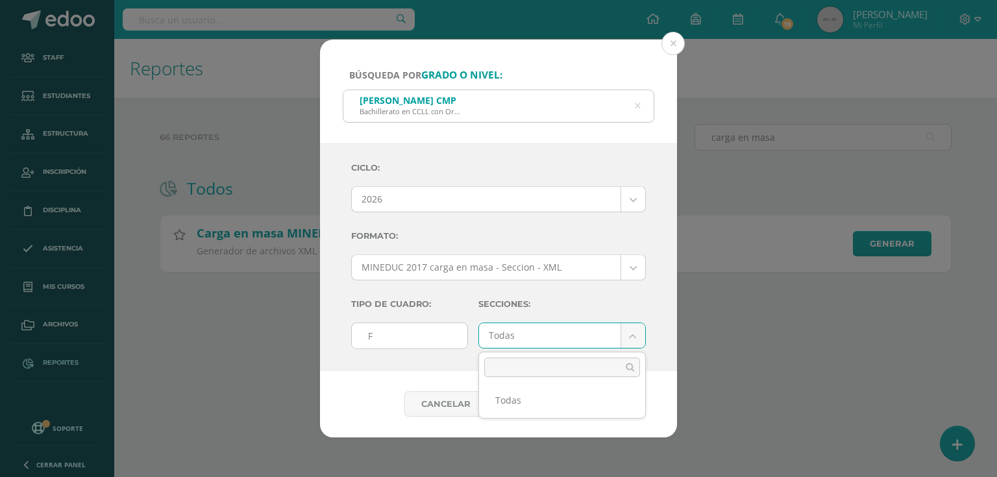
click at [411, 224] on body "Búsqueda por grado o nivel: Quinto Bachillerato CMP Bachillerato en CCLL con Or…" at bounding box center [498, 156] width 997 height 313
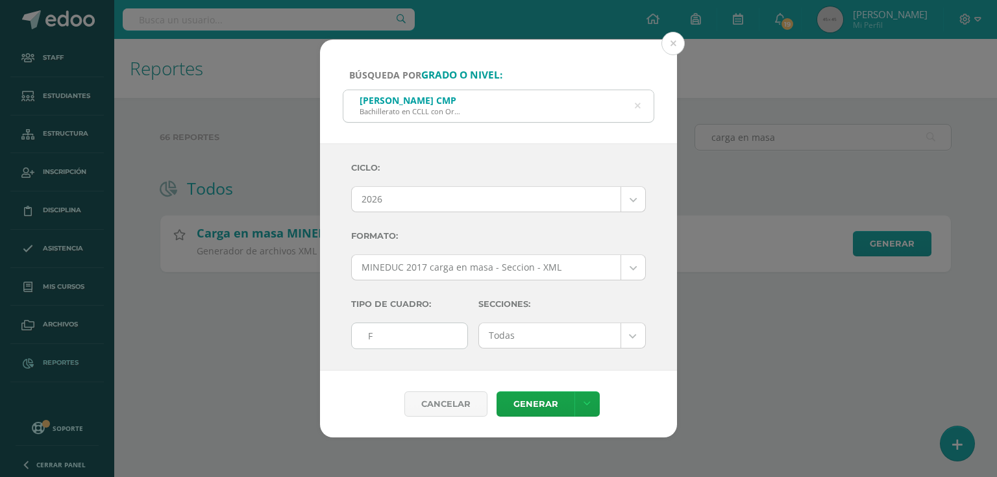
click at [414, 202] on body "Búsqueda por grado o nivel: Quinto Bachillerato CMP Bachillerato en CCLL con Or…" at bounding box center [498, 156] width 997 height 313
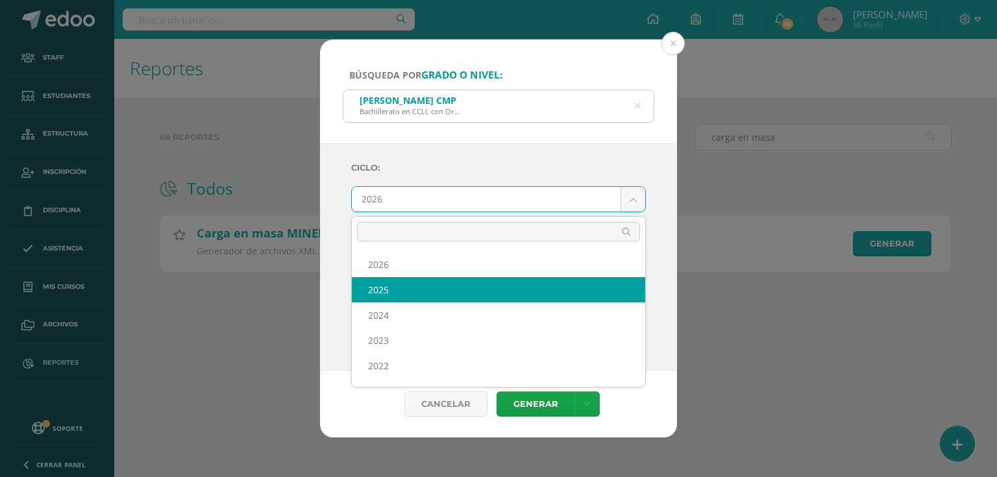
select select "7"
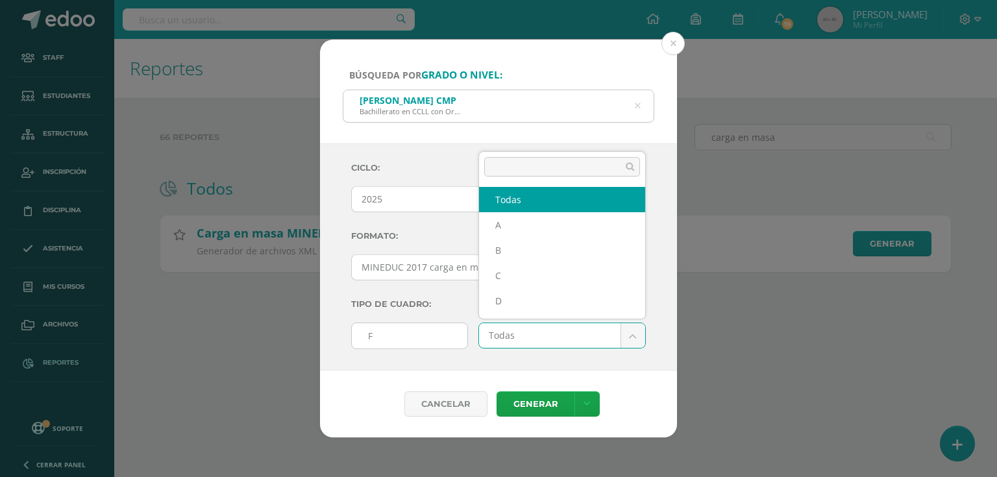
click at [563, 313] on body "Búsqueda por grado o nivel: Quinto Bachillerato CMP Bachillerato en CCLL con Or…" at bounding box center [498, 156] width 997 height 313
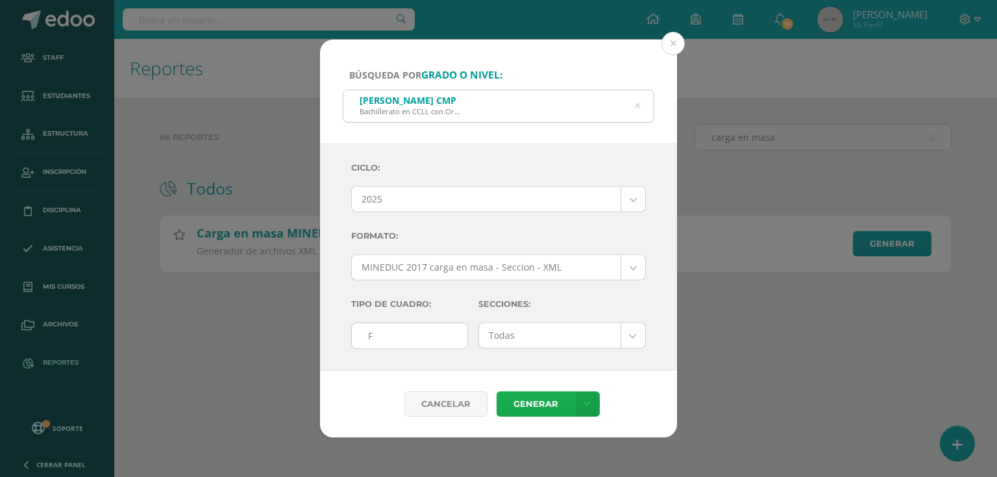
click at [548, 402] on link "Generar" at bounding box center [535, 403] width 78 height 25
click at [538, 313] on body "Búsqueda por grado o nivel: Quinto Bachillerato CMP Bachillerato en CCLL con Or…" at bounding box center [498, 156] width 997 height 313
click at [544, 407] on link "Generar" at bounding box center [535, 403] width 78 height 25
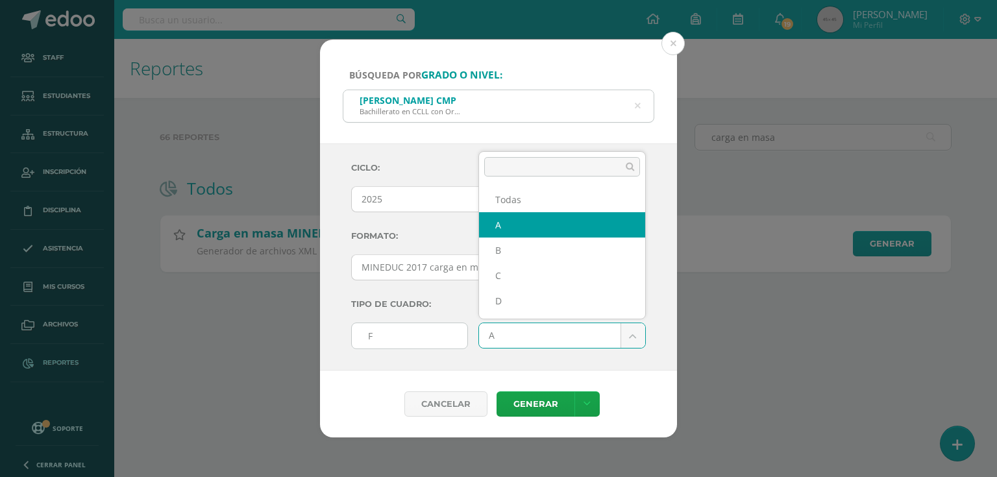
click at [511, 313] on body "Búsqueda por grado o nivel: Quinto Bachillerato CMP Bachillerato en CCLL con Or…" at bounding box center [498, 156] width 997 height 313
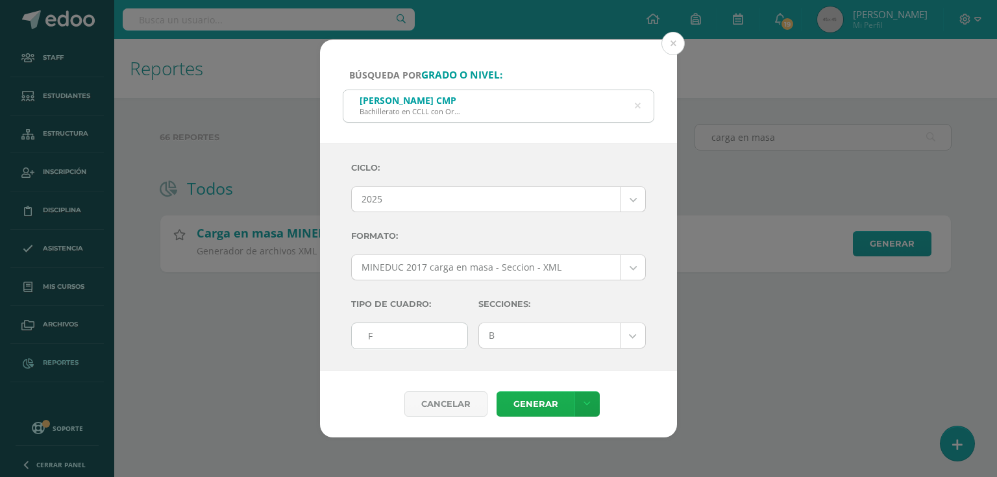
click at [533, 404] on link "Generar" at bounding box center [535, 403] width 78 height 25
click at [533, 313] on body "Búsqueda por grado o nivel: Quinto Bachillerato CMP Bachillerato en CCLL con Or…" at bounding box center [498, 156] width 997 height 313
click at [542, 402] on link "Generar" at bounding box center [535, 403] width 78 height 25
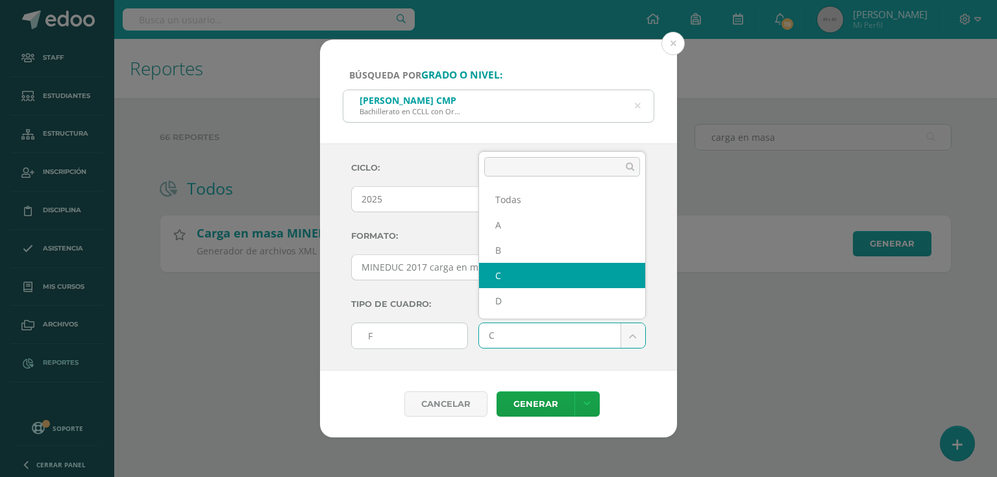
click at [490, 313] on body "Búsqueda por grado o nivel: Quinto Bachillerato CMP Bachillerato en CCLL con Or…" at bounding box center [498, 156] width 997 height 313
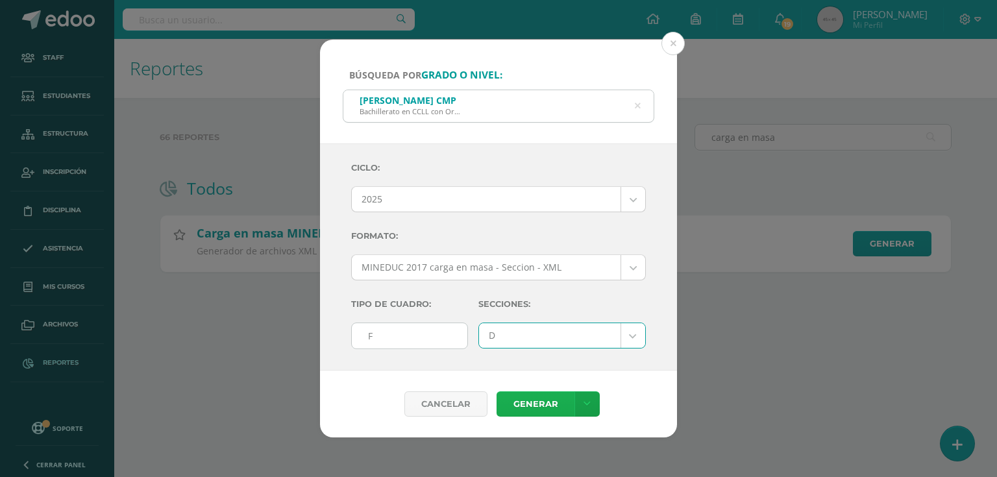
click at [539, 405] on link "Generar" at bounding box center [535, 403] width 78 height 25
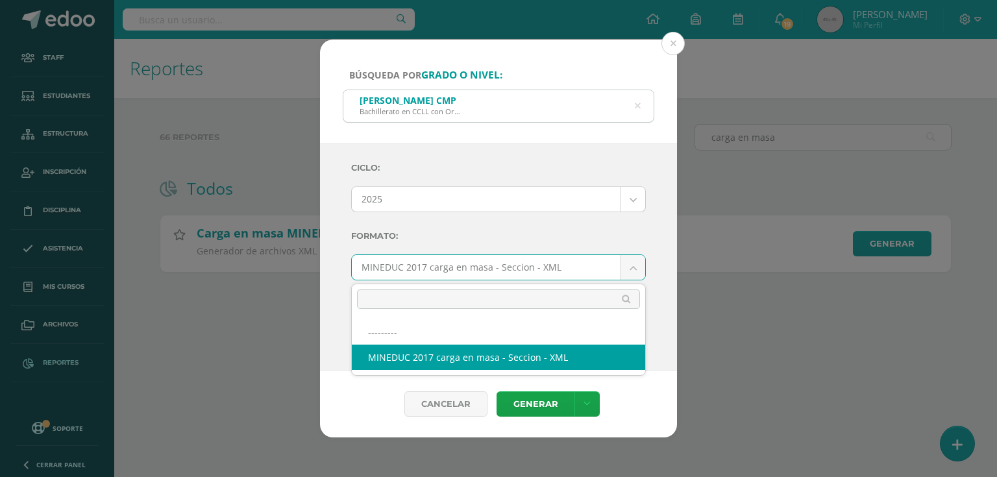
click at [381, 263] on body "Búsqueda por grado o nivel: Quinto Bachillerato CMP Bachillerato en CCLL con Or…" at bounding box center [498, 156] width 997 height 313
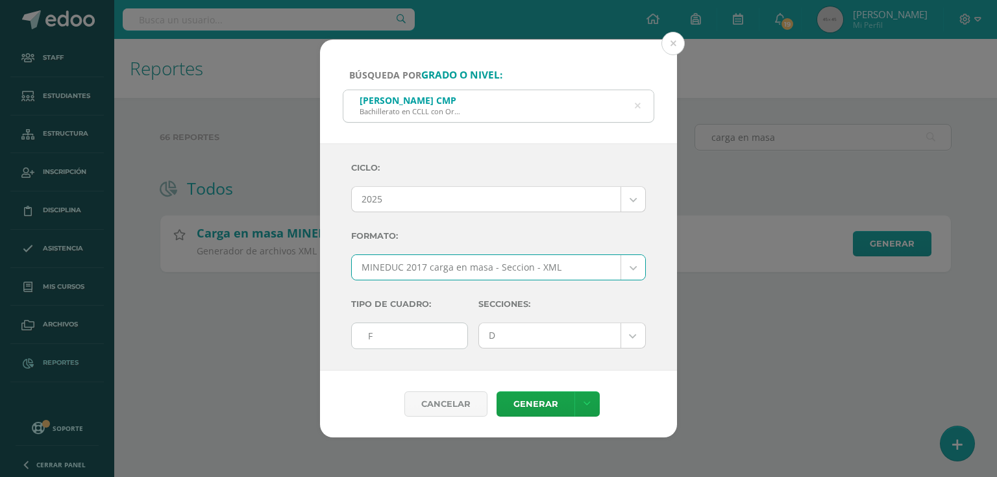
click at [594, 313] on body "Búsqueda por grado o nivel: Quinto Bachillerato CMP Bachillerato en CCLL con Or…" at bounding box center [498, 156] width 997 height 313
click at [647, 265] on div "Ciclo: 2025 2026 2025 2024 2023 2022 2021 Formato: MINEDUC 2017 carga en masa -…" at bounding box center [498, 256] width 357 height 227
click at [629, 269] on body "Búsqueda por grado o nivel: Quinto Bachillerato CMP Bachillerato en CCLL con Or…" at bounding box center [498, 156] width 997 height 313
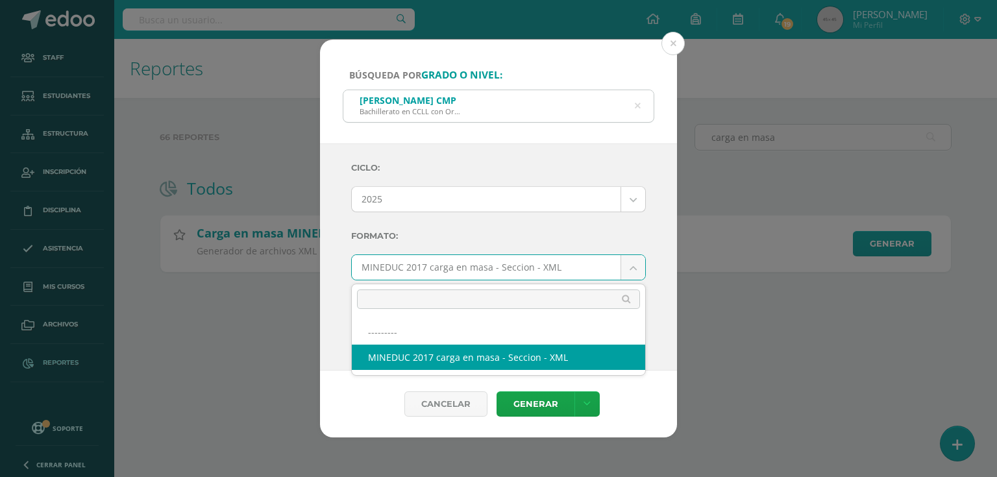
click at [629, 269] on body "Búsqueda por grado o nivel: Quinto Bachillerato CMP Bachillerato en CCLL con Or…" at bounding box center [498, 156] width 997 height 313
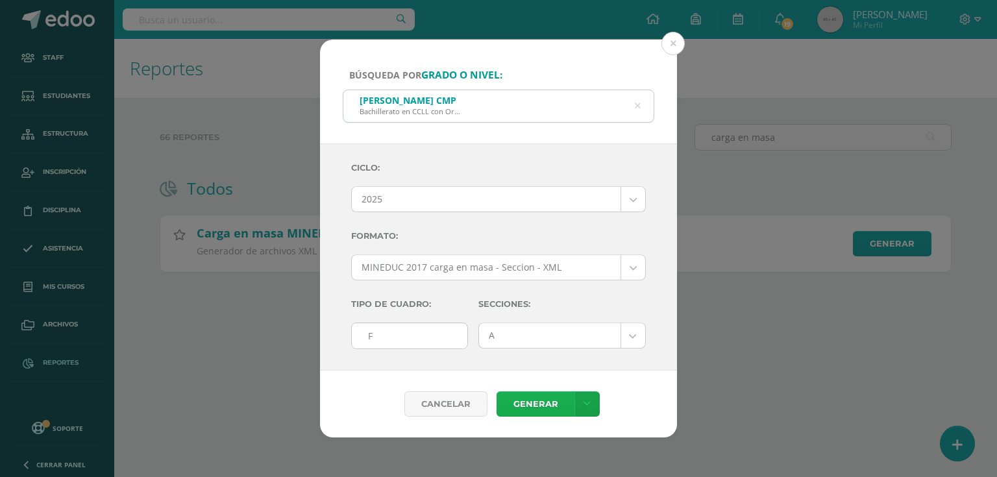
click at [542, 398] on link "Generar" at bounding box center [535, 403] width 78 height 25
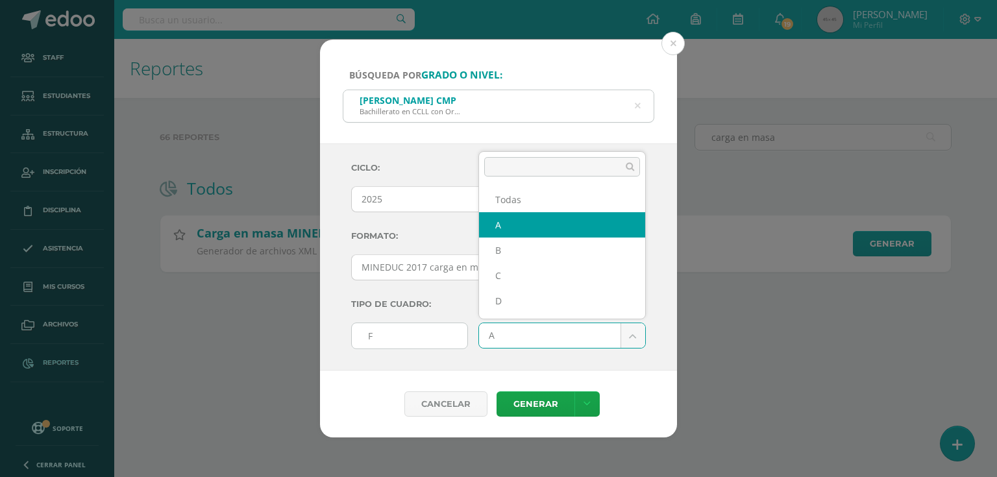
click at [540, 313] on body "Búsqueda por grado o nivel: Quinto Bachillerato CMP Bachillerato en CCLL con Or…" at bounding box center [498, 156] width 997 height 313
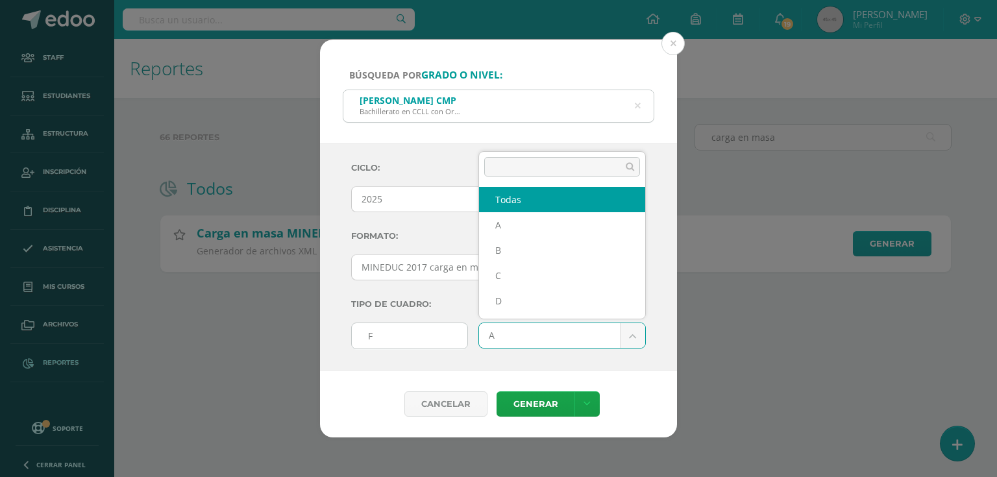
select select "all"
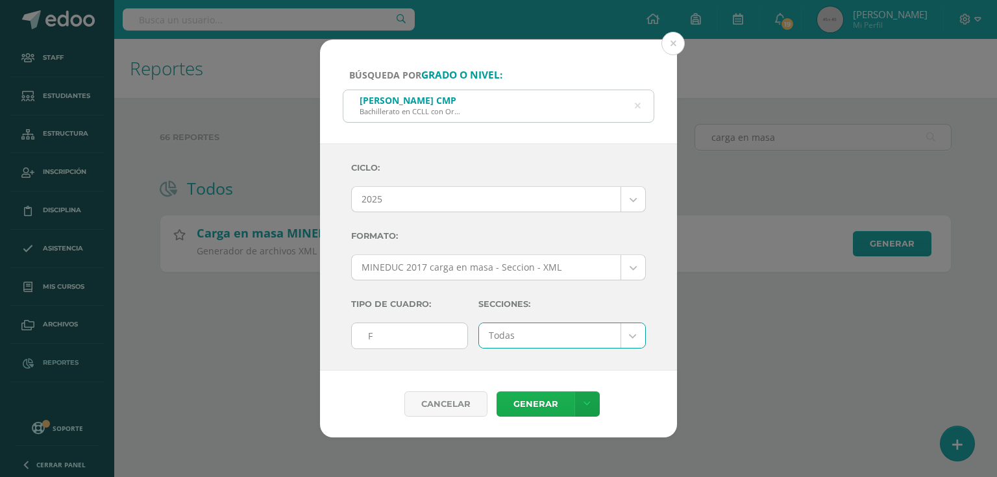
click at [547, 398] on link "Generar" at bounding box center [535, 403] width 78 height 25
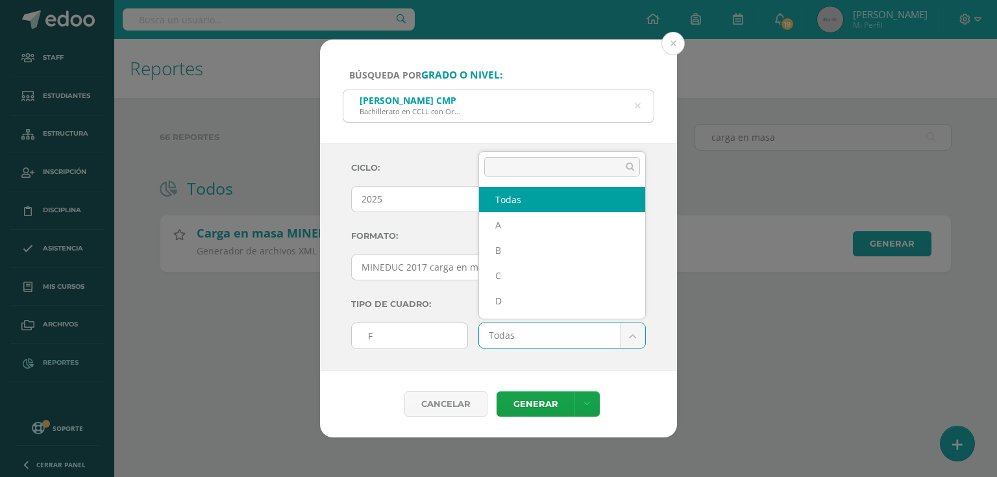
click at [534, 313] on body "Búsqueda por grado o nivel: Quinto Bachillerato CMP Bachillerato en CCLL con Or…" at bounding box center [498, 156] width 997 height 313
drag, startPoint x: 534, startPoint y: 332, endPoint x: 527, endPoint y: 330, distance: 7.4
click at [534, 313] on body "Búsqueda por grado o nivel: Quinto Bachillerato CMP Bachillerato en CCLL con Or…" at bounding box center [498, 156] width 997 height 313
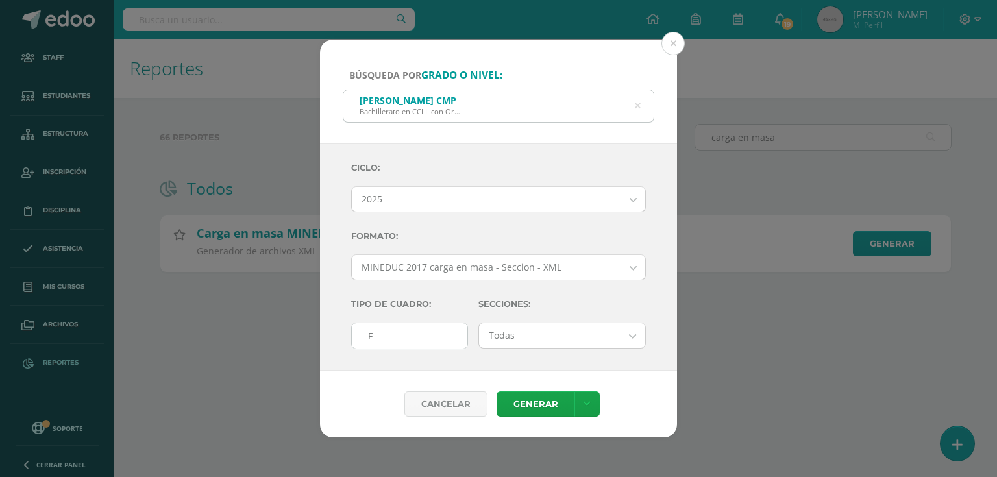
click at [522, 272] on body "Búsqueda por grado o nivel: Quinto Bachillerato CMP Bachillerato en CCLL con Or…" at bounding box center [498, 156] width 997 height 313
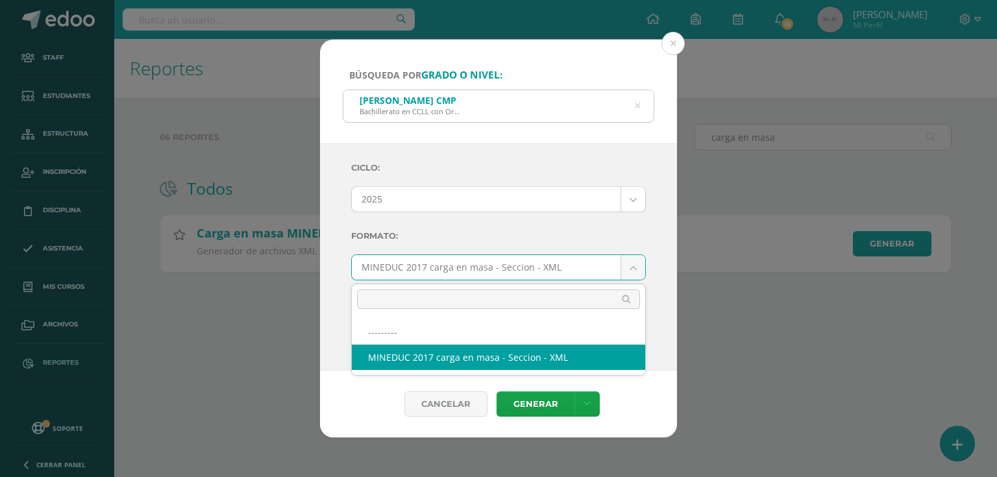
click at [522, 272] on body "Búsqueda por grado o nivel: Quinto Bachillerato CMP Bachillerato en CCLL con Or…" at bounding box center [498, 156] width 997 height 313
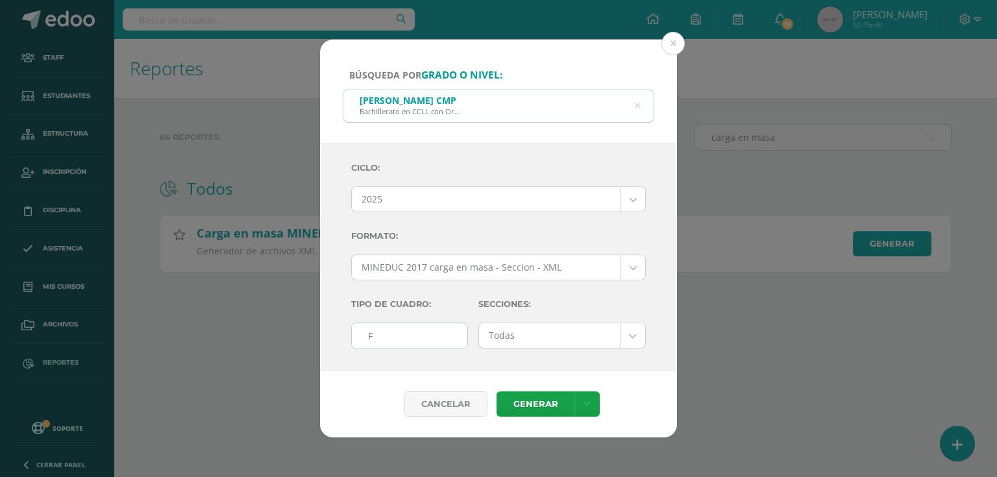
click at [498, 348] on div "Secciones: Todas Todas A B C D" at bounding box center [562, 325] width 178 height 69
click at [592, 398] on link at bounding box center [586, 403] width 25 height 25
click at [751, 318] on div "Búsqueda por grado o nivel: Quinto Bachillerato CMP Bachillerato en CCLL con Or…" at bounding box center [498, 239] width 986 height 398
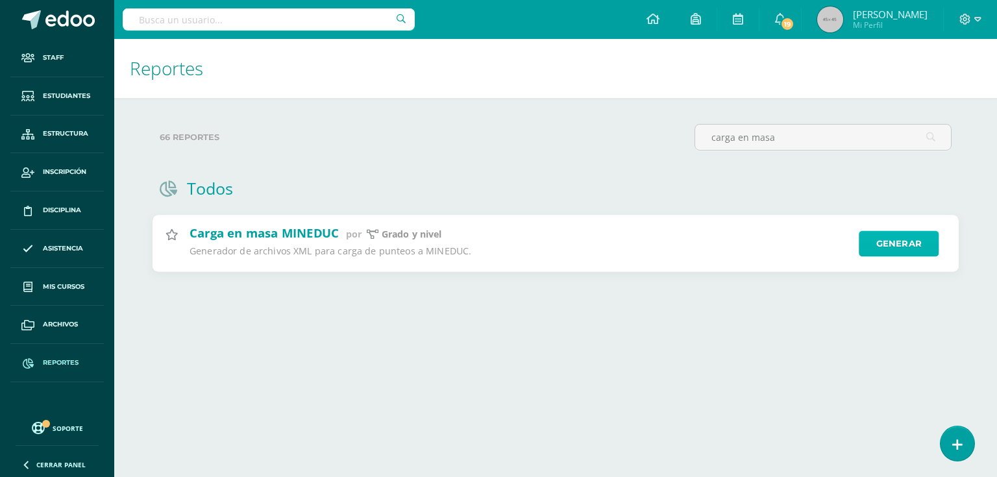
click at [908, 237] on link "Generar" at bounding box center [898, 244] width 80 height 26
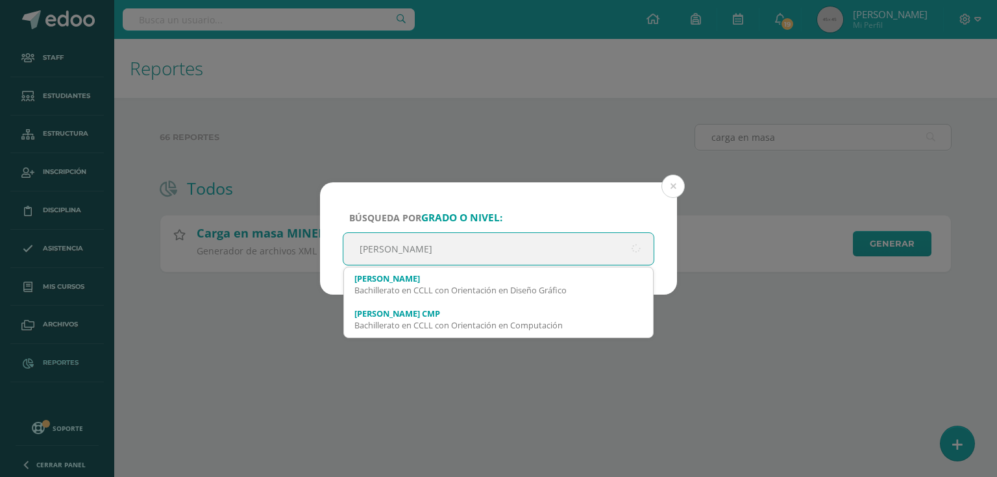
type input "[PERSON_NAME]"
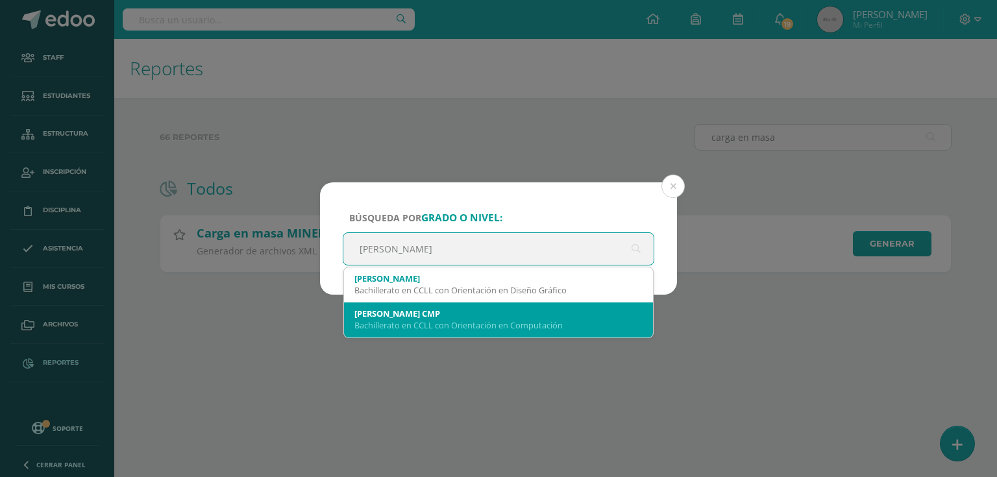
click at [529, 315] on div "[PERSON_NAME] CMP" at bounding box center [498, 314] width 288 height 12
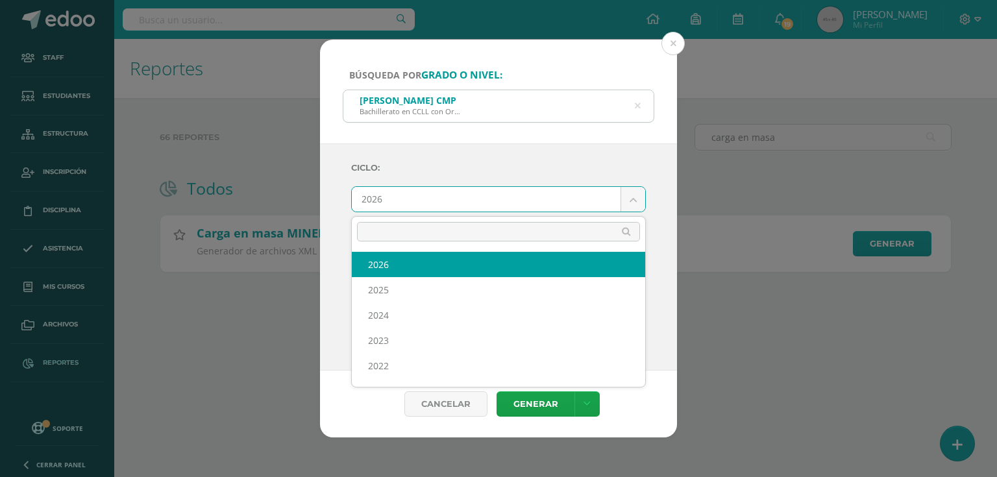
click at [463, 196] on body "Búsqueda por grado o nivel: [PERSON_NAME] CMP Bachillerato en CCLL con Orientac…" at bounding box center [498, 156] width 997 height 313
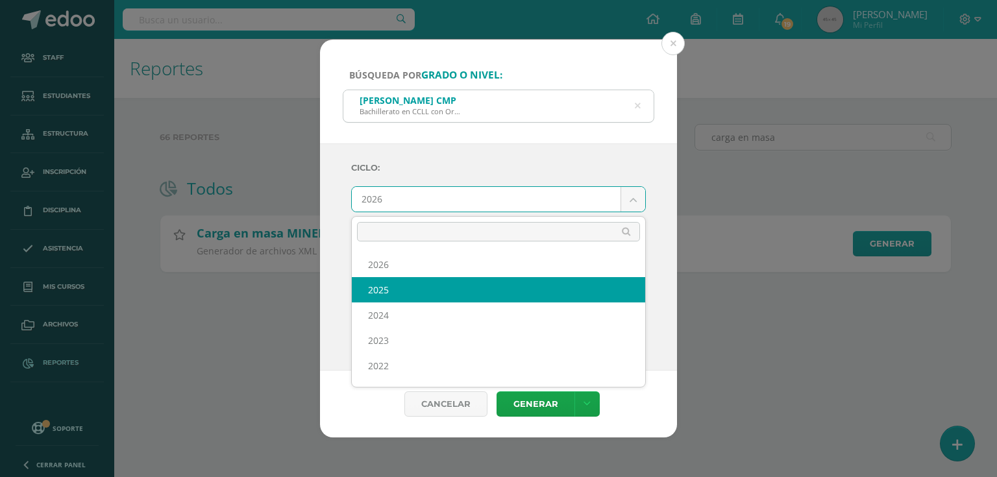
select select "7"
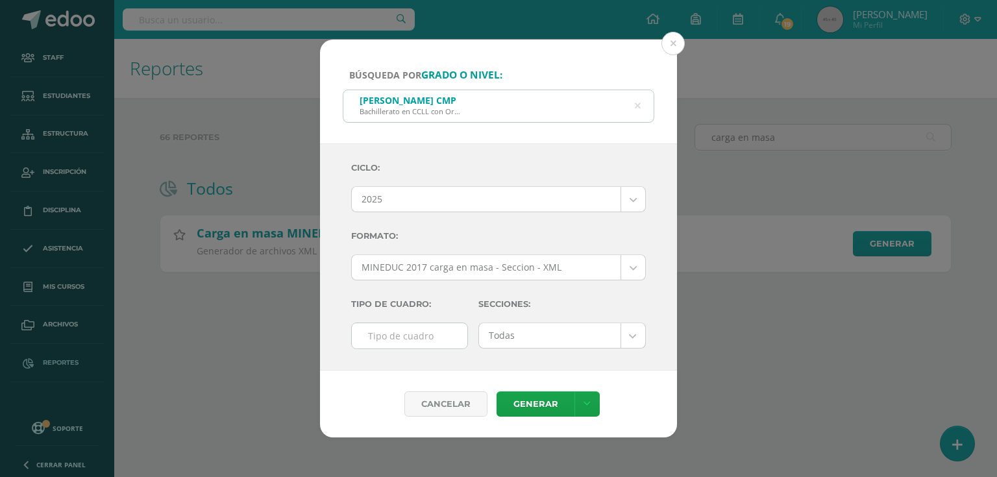
click at [393, 331] on input "text" at bounding box center [409, 335] width 115 height 25
type input "F"
click at [548, 313] on body "Búsqueda por grado o nivel: [PERSON_NAME] CMP Bachillerato en CCLL con Orientac…" at bounding box center [498, 156] width 997 height 313
click at [550, 313] on body "Búsqueda por grado o nivel: [PERSON_NAME] CMP Bachillerato en CCLL con Orientac…" at bounding box center [498, 156] width 997 height 313
click at [537, 409] on link "Generar" at bounding box center [535, 403] width 78 height 25
